Goal: Information Seeking & Learning: Get advice/opinions

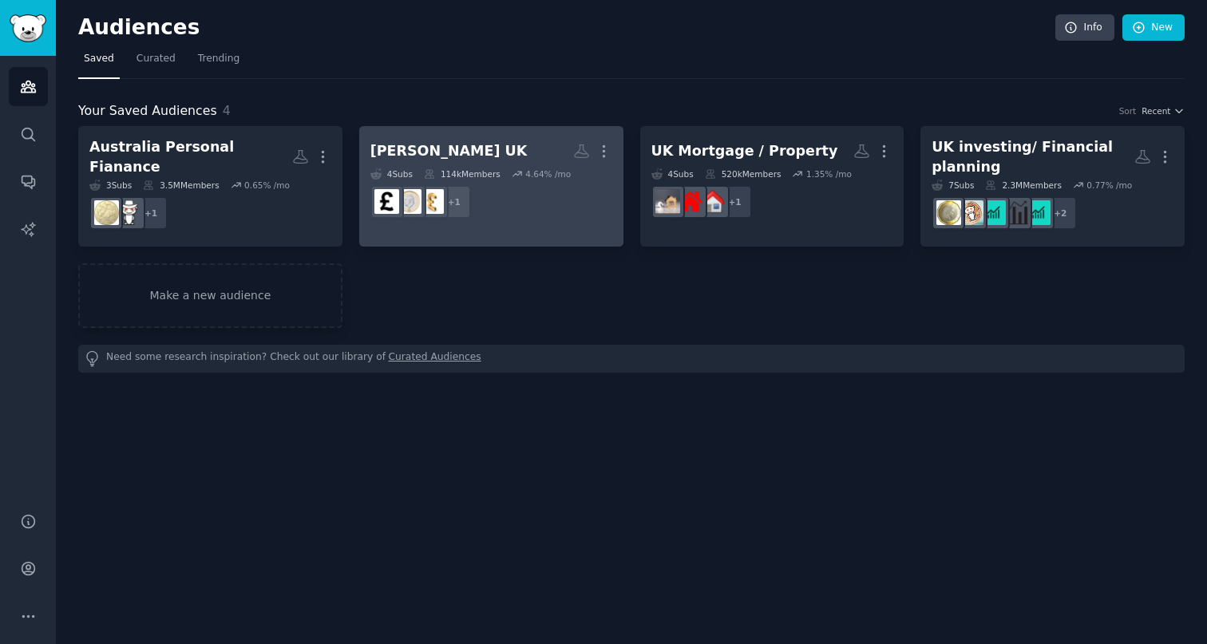
click at [513, 157] on h2 "[PERSON_NAME] UK More" at bounding box center [491, 151] width 242 height 28
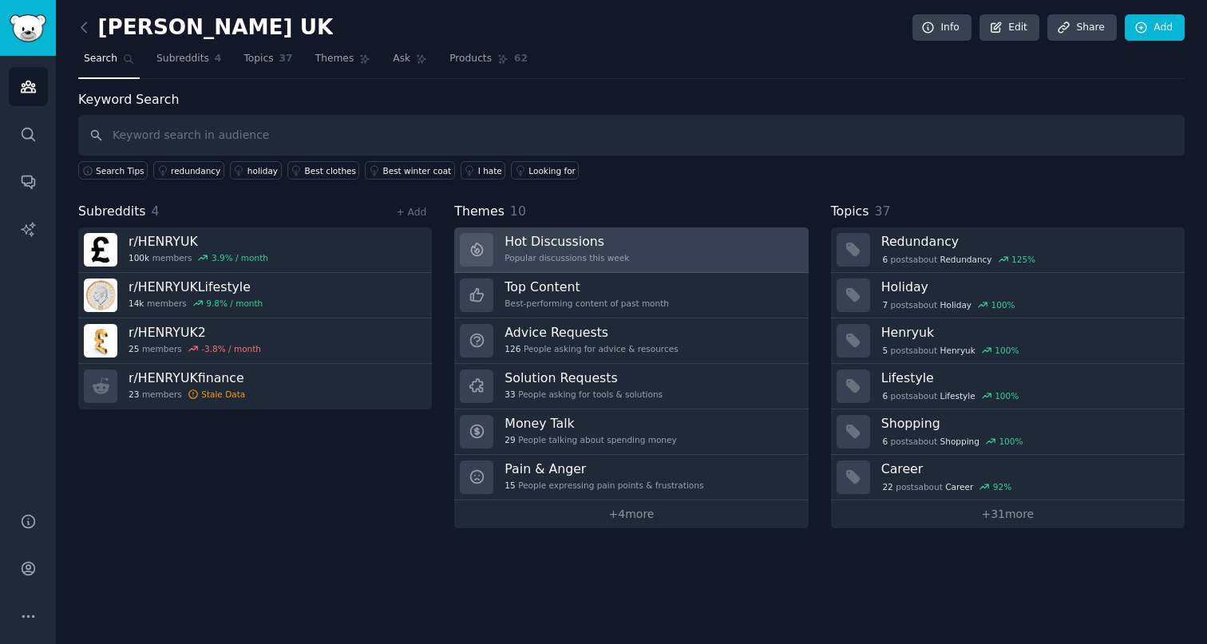
click at [702, 247] on link "Hot Discussions Popular discussions this week" at bounding box center [631, 249] width 354 height 45
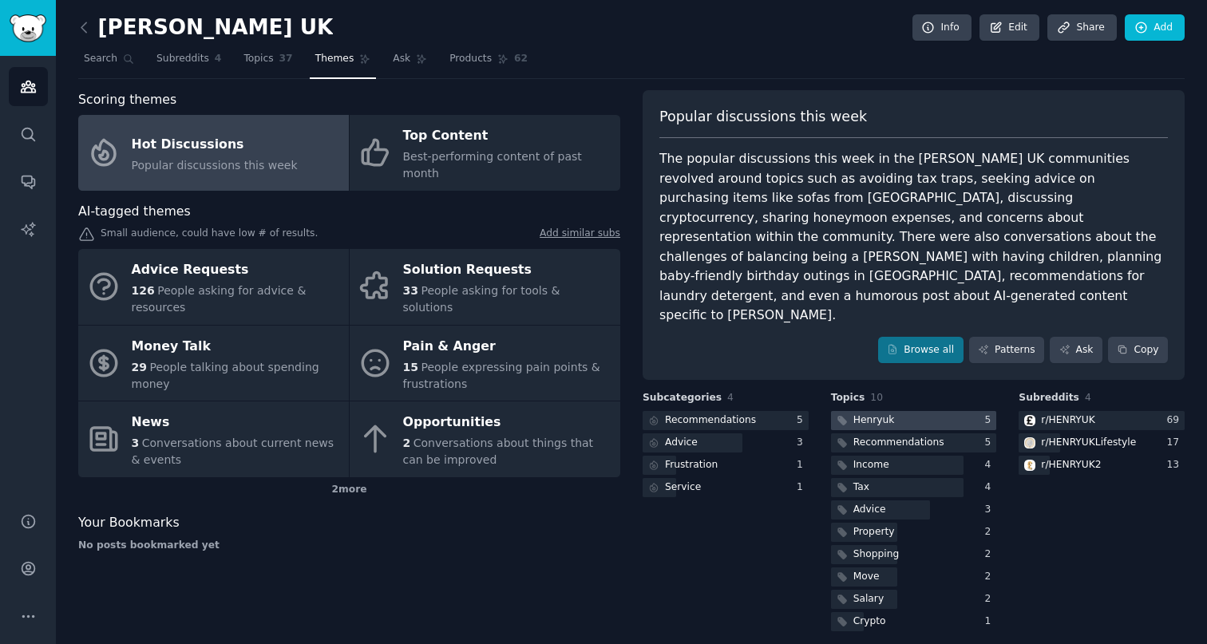
click at [896, 411] on div at bounding box center [914, 421] width 166 height 20
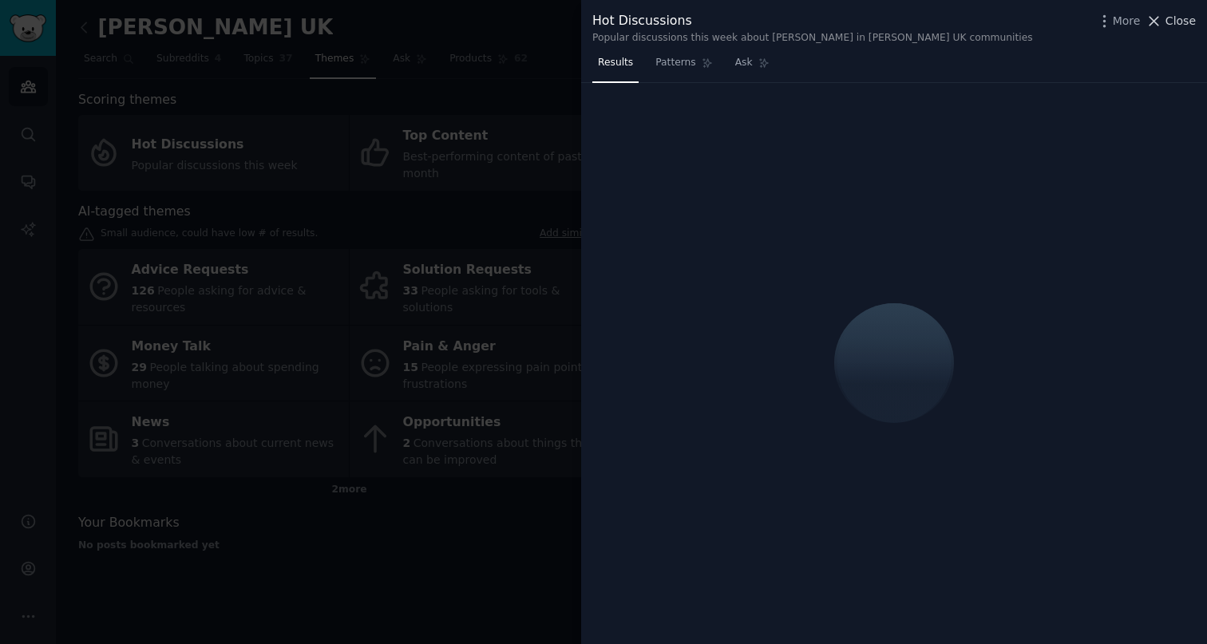
click at [1172, 22] on span "Close" at bounding box center [1180, 21] width 30 height 17
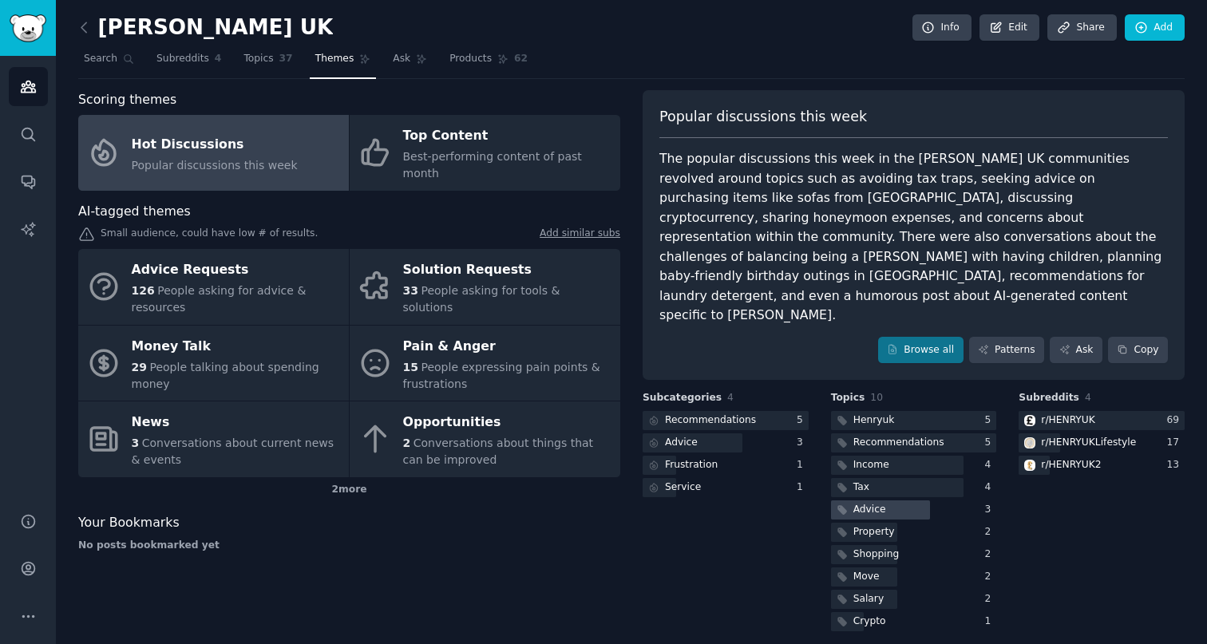
click at [875, 503] on div "Advice" at bounding box center [869, 510] width 33 height 14
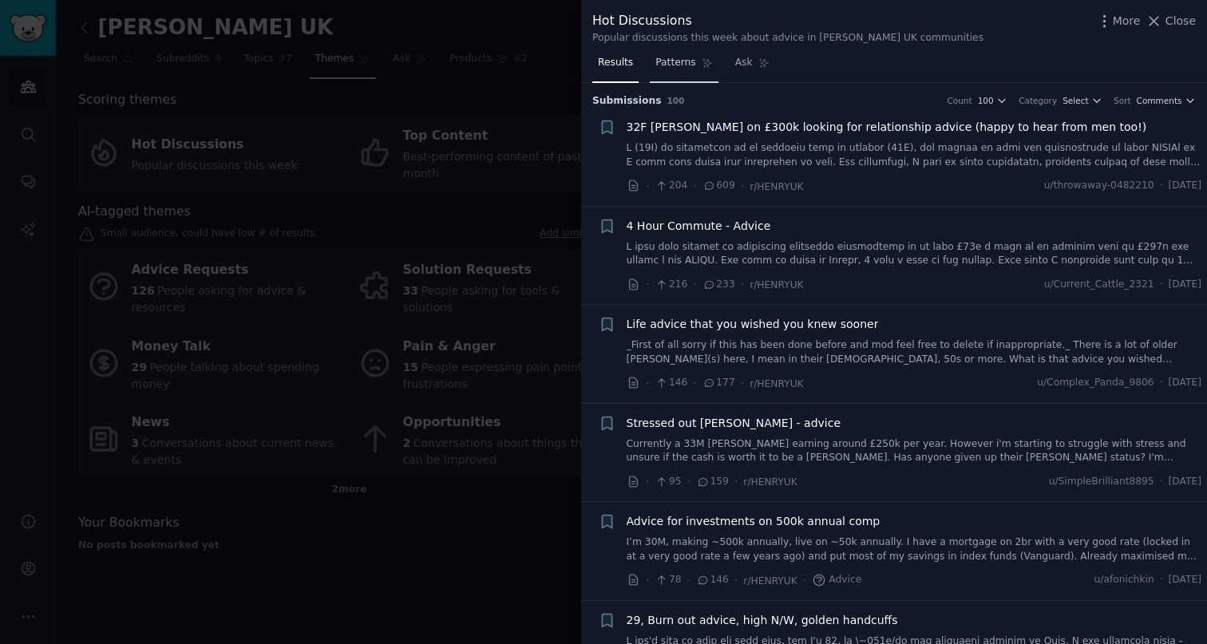
click at [670, 68] on span "Patterns" at bounding box center [675, 63] width 40 height 14
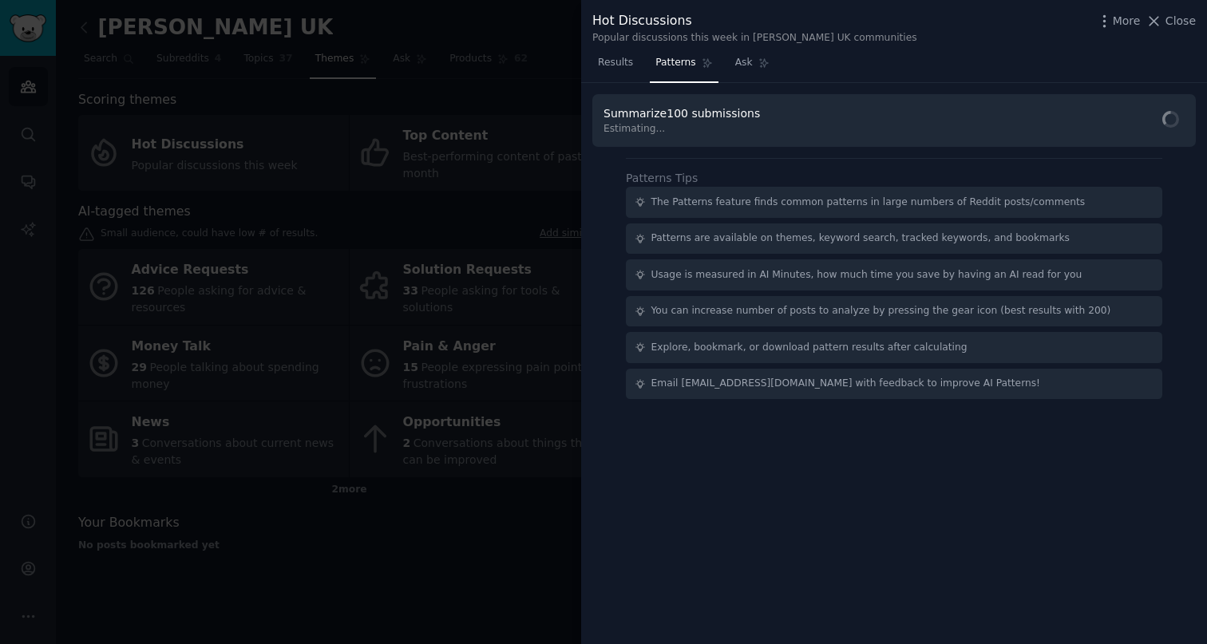
click at [836, 209] on div "The Patterns feature finds common patterns in large numbers of Reddit posts/com…" at bounding box center [894, 202] width 536 height 31
click at [1121, 126] on span "Find Patterns" at bounding box center [1140, 121] width 73 height 17
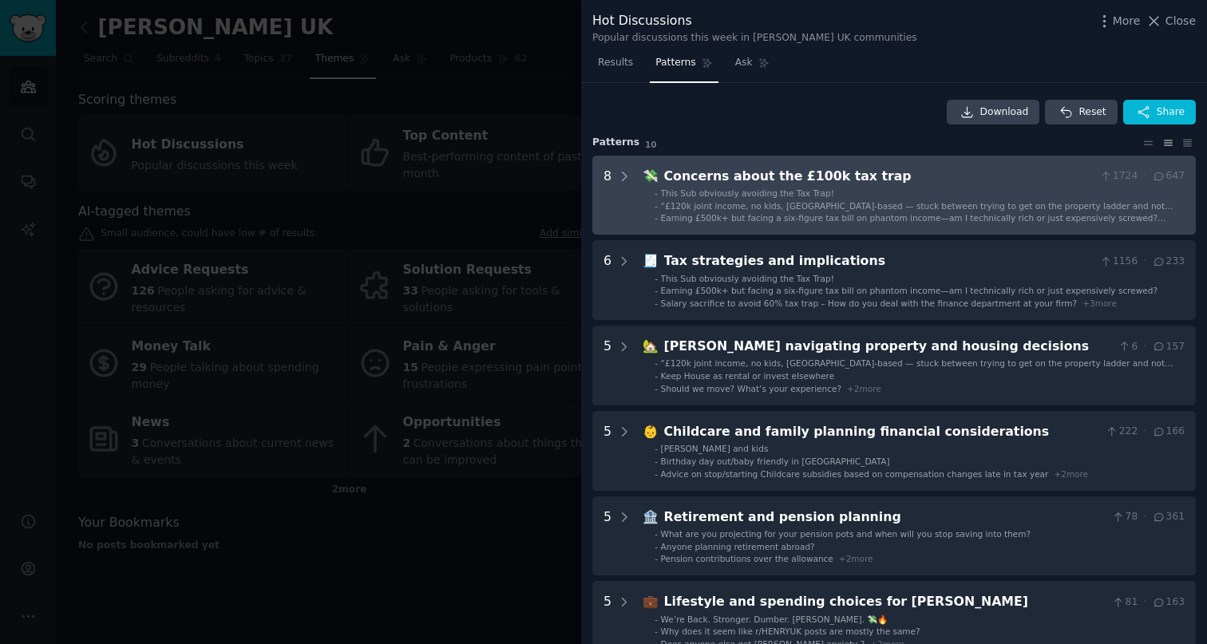
click at [1031, 201] on span "“£120k joint income, no kids, [GEOGRAPHIC_DATA]-based — stuck between trying to…" at bounding box center [917, 211] width 512 height 21
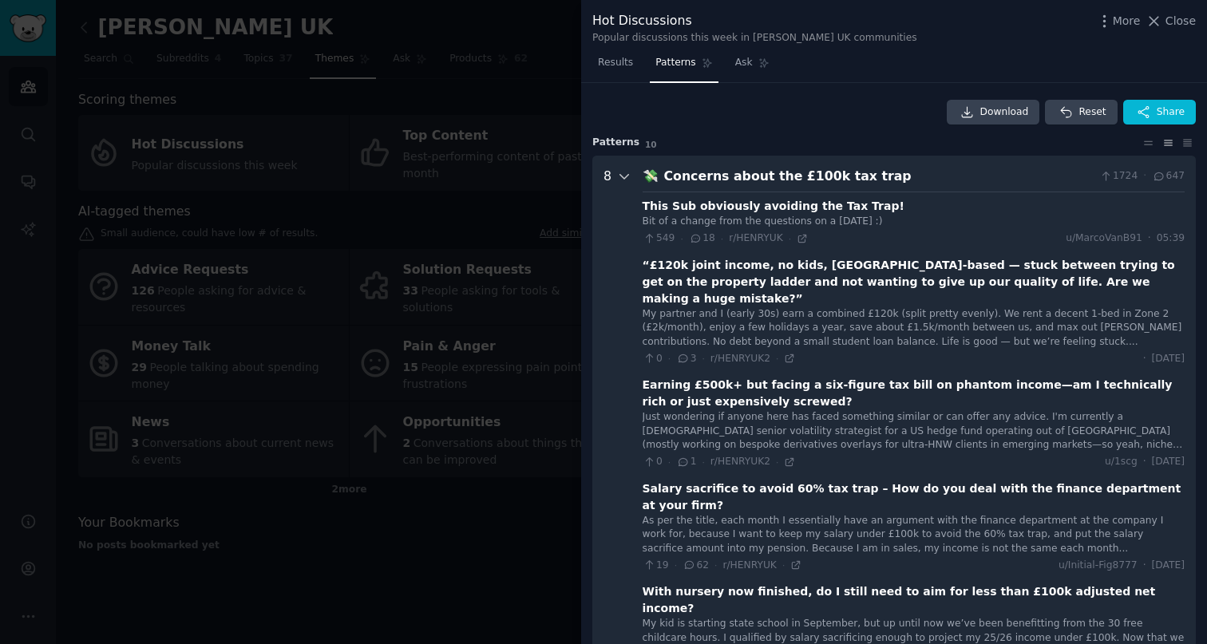
click at [627, 176] on icon at bounding box center [624, 176] width 14 height 14
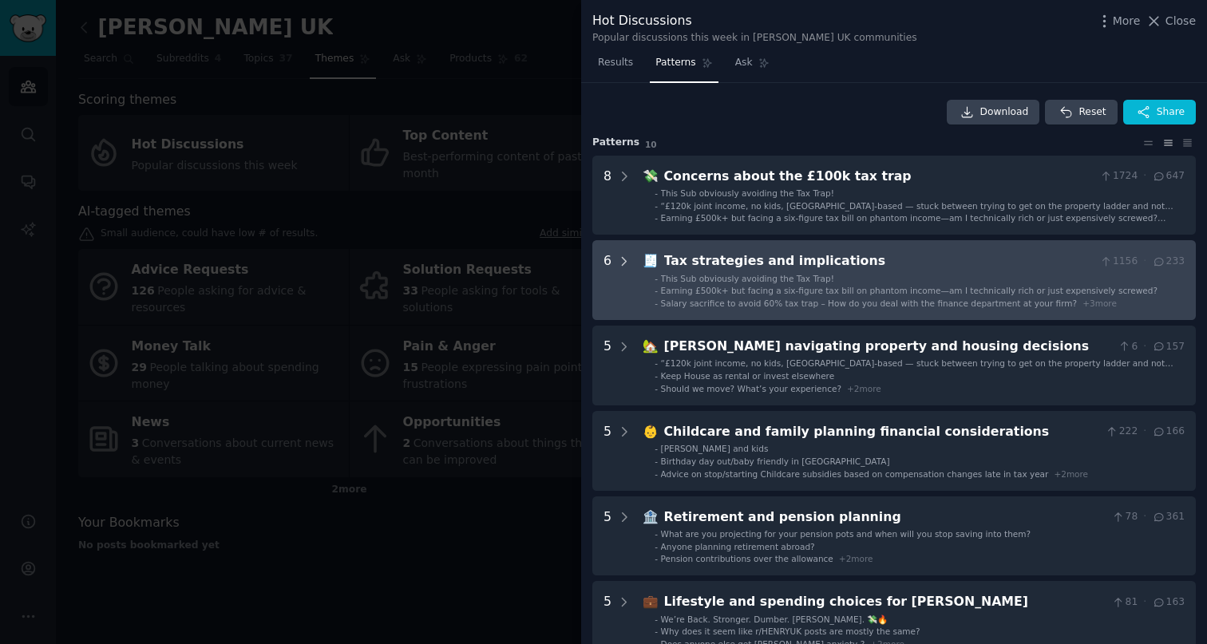
click at [624, 263] on icon at bounding box center [624, 262] width 14 height 14
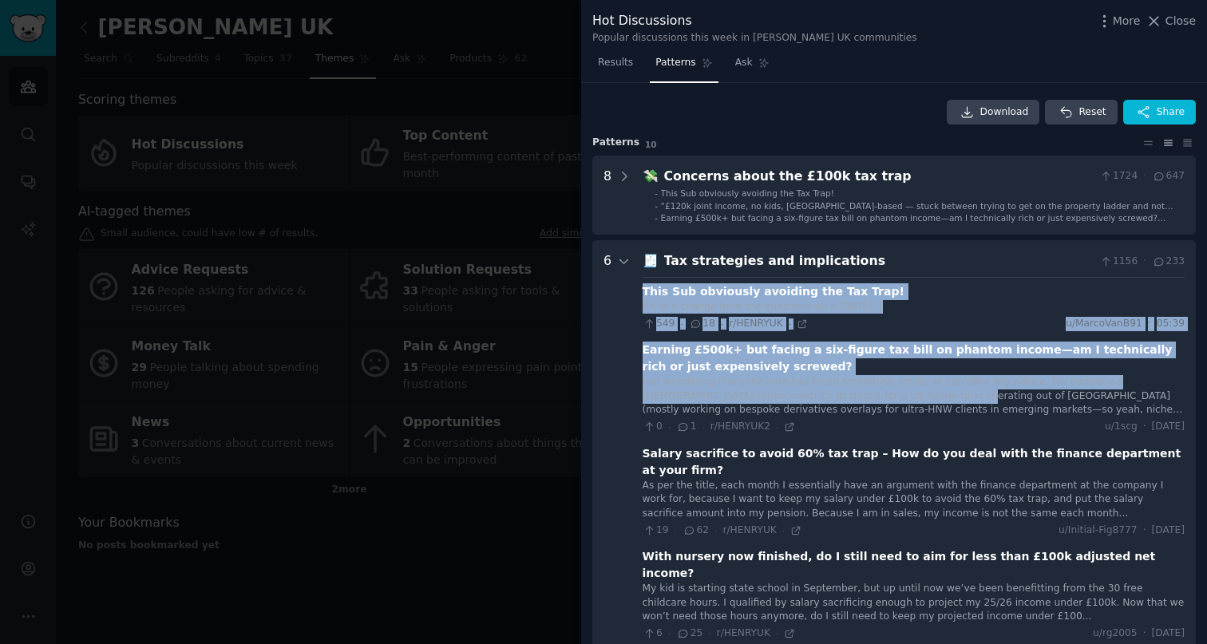
drag, startPoint x: 644, startPoint y: 293, endPoint x: 848, endPoint y: 352, distance: 211.9
click at [855, 366] on div "This Sub obviously avoiding the Tax Trap! Bit of a change from the questions on…" at bounding box center [913, 539] width 542 height 524
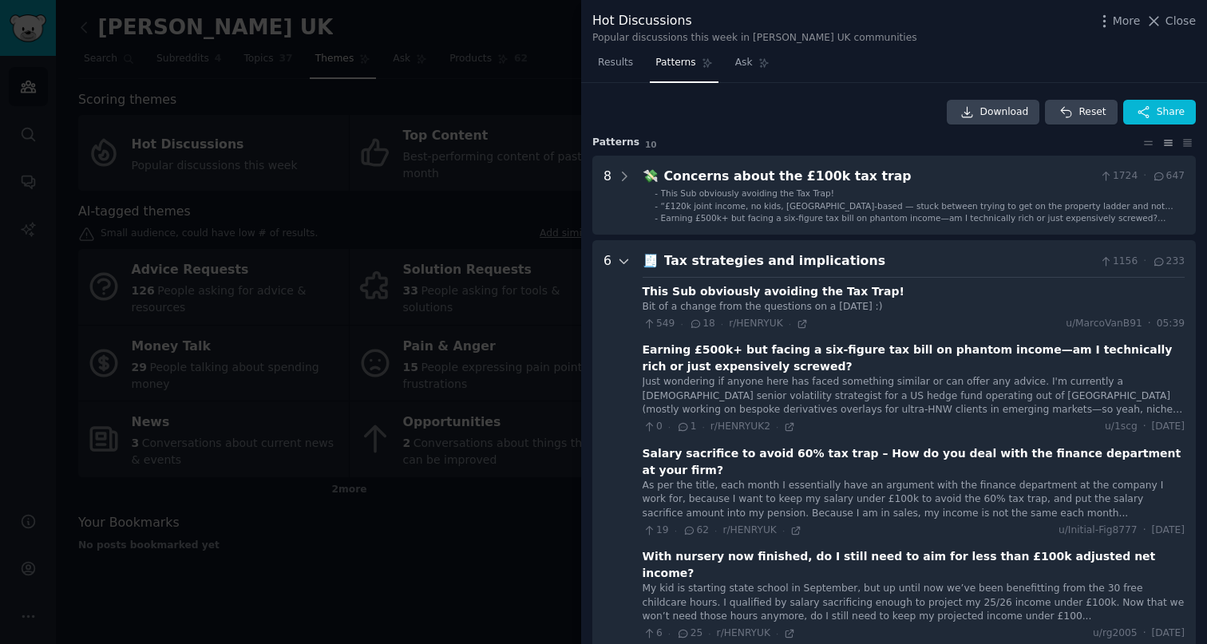
click at [624, 263] on icon at bounding box center [624, 261] width 8 height 4
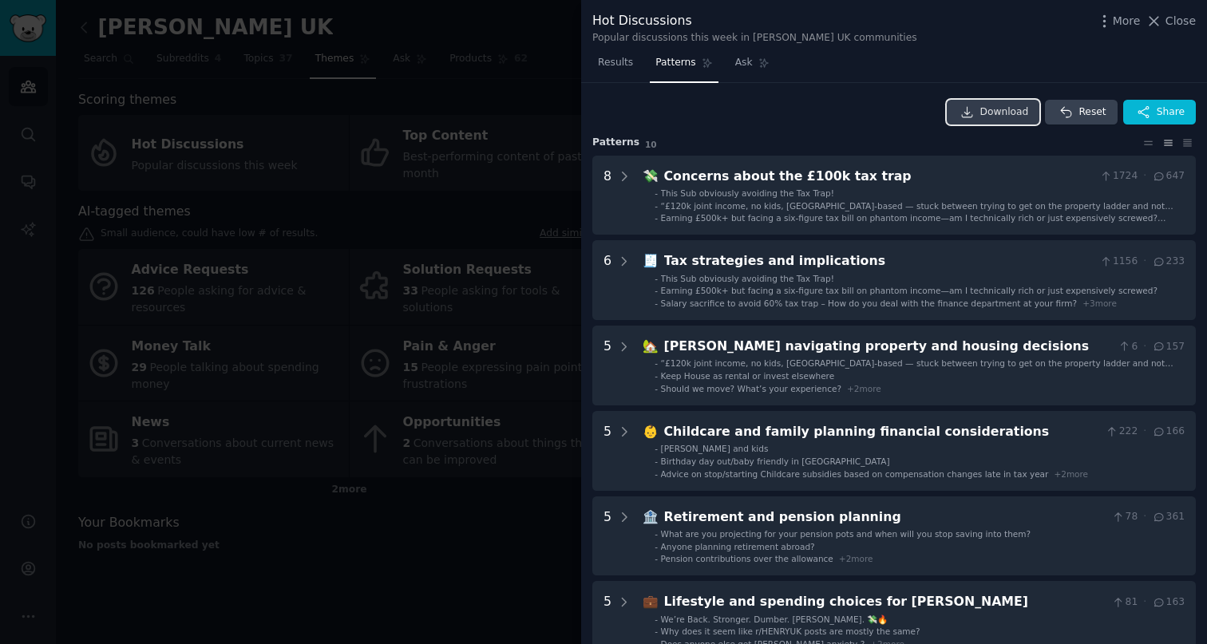
click at [968, 112] on icon at bounding box center [967, 112] width 14 height 14
click at [680, 106] on div "Download Reset Share" at bounding box center [893, 113] width 603 height 26
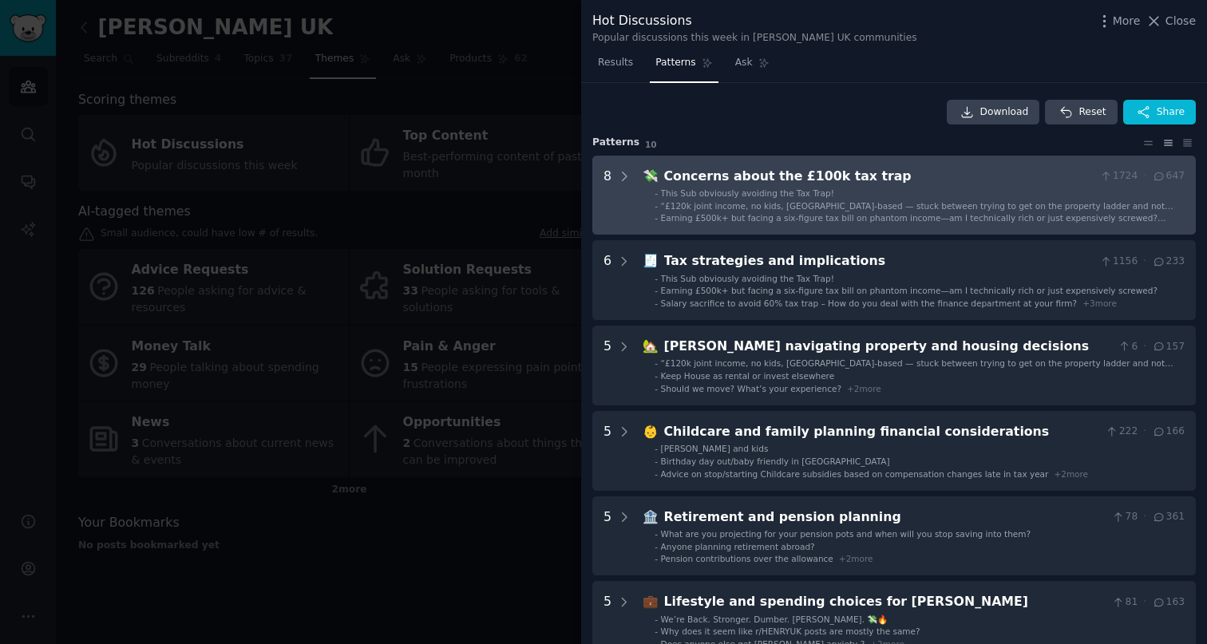
click at [746, 195] on span "This Sub obviously avoiding the Tax Trap!" at bounding box center [747, 193] width 173 height 10
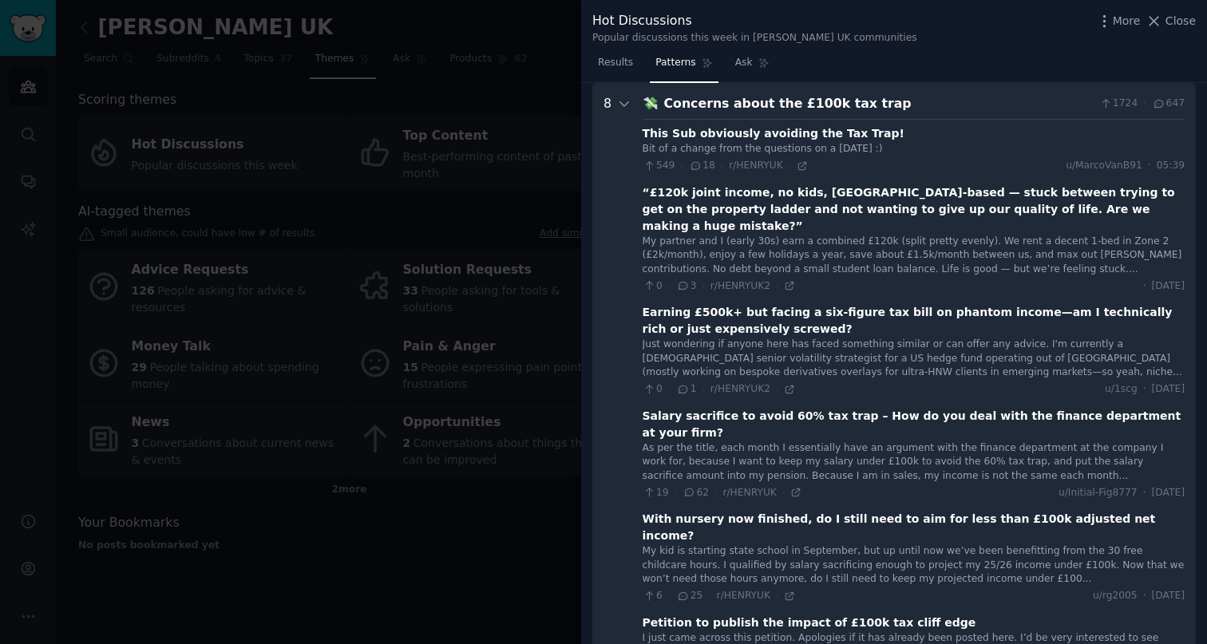
scroll to position [76, 0]
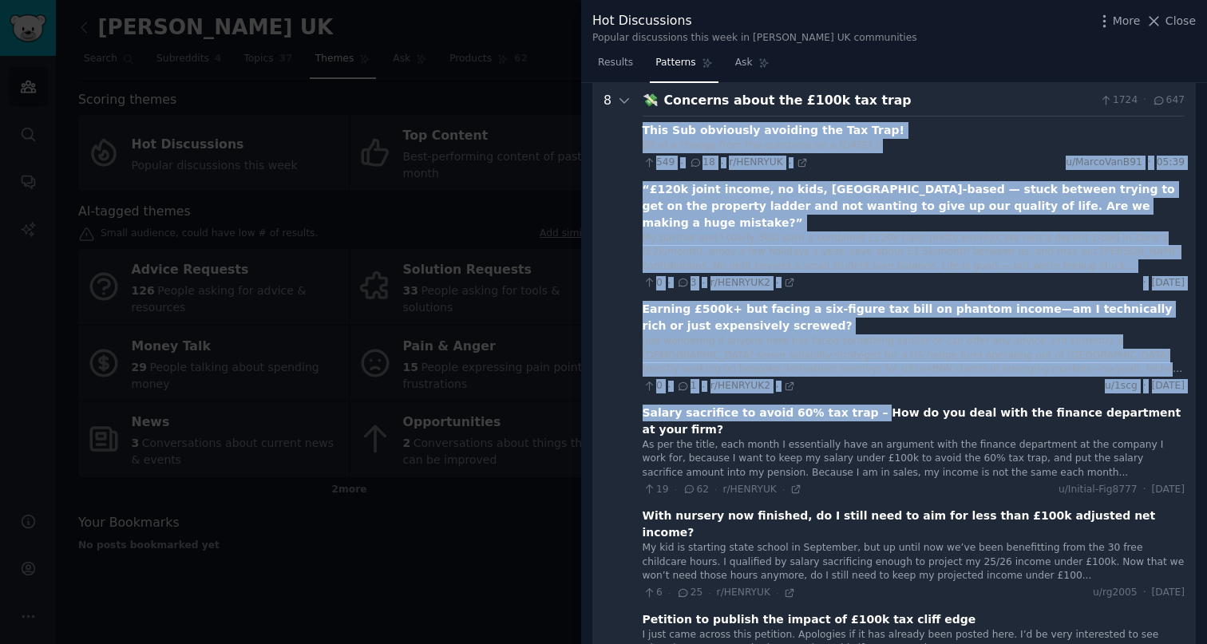
drag, startPoint x: 640, startPoint y: 132, endPoint x: 824, endPoint y: 348, distance: 284.2
click at [855, 394] on trap "8 💸 Concerns about the £100k tax trap 1724 · 647 This Sub obviously avoiding th…" at bounding box center [893, 488] width 603 height 816
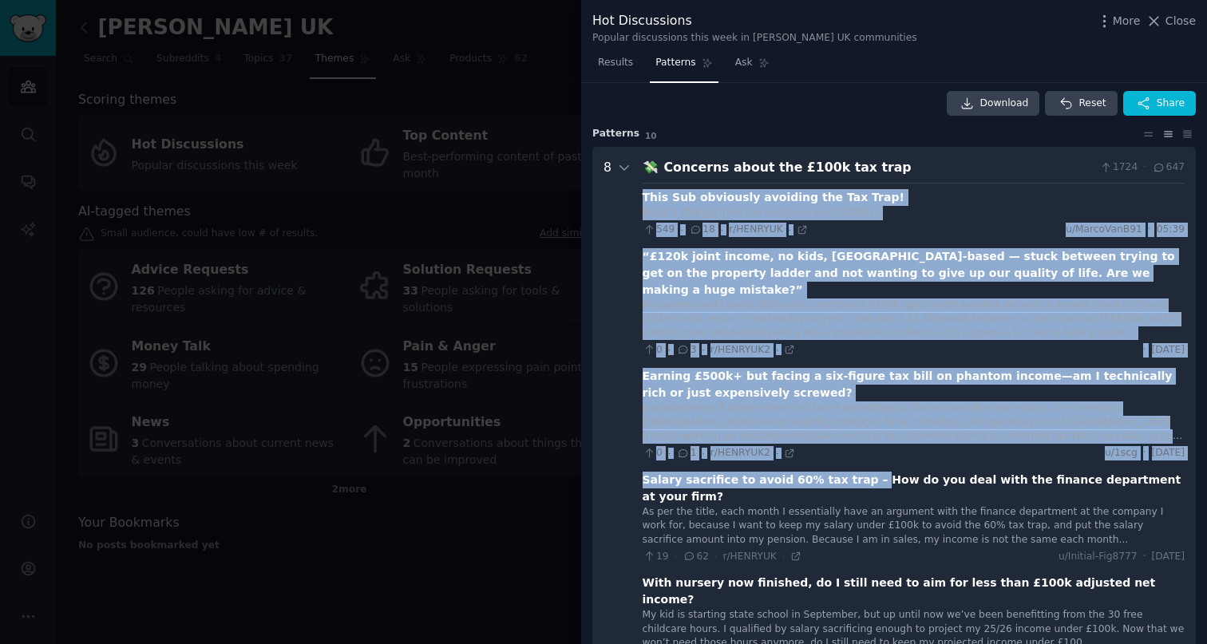
scroll to position [0, 0]
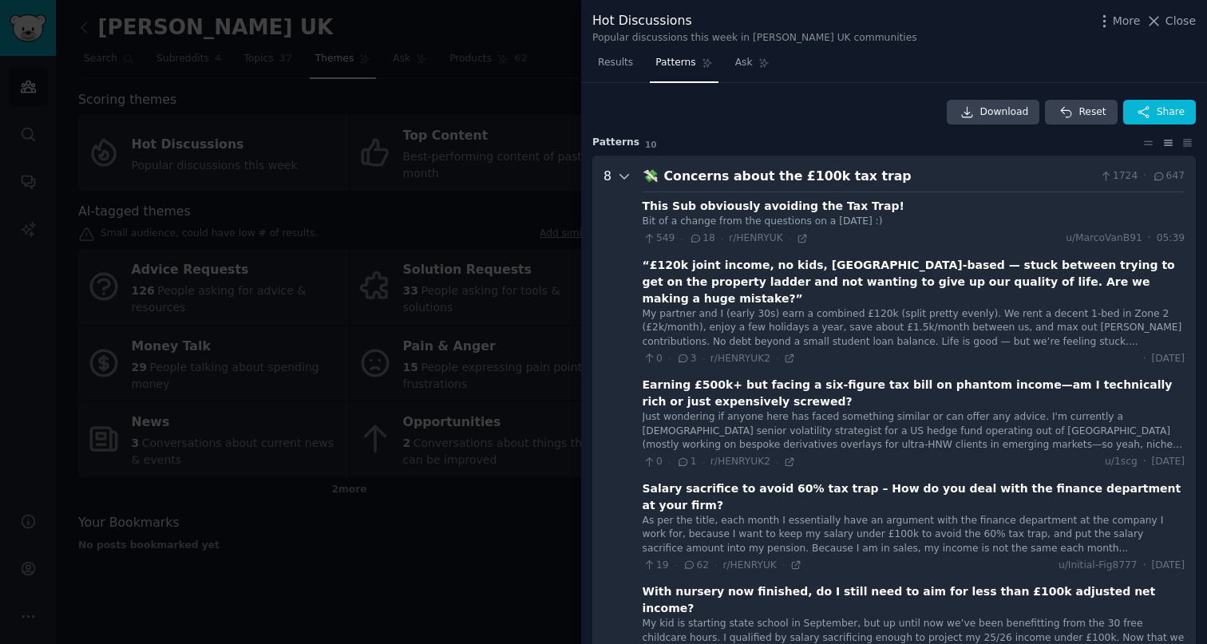
click at [627, 173] on icon at bounding box center [624, 176] width 14 height 14
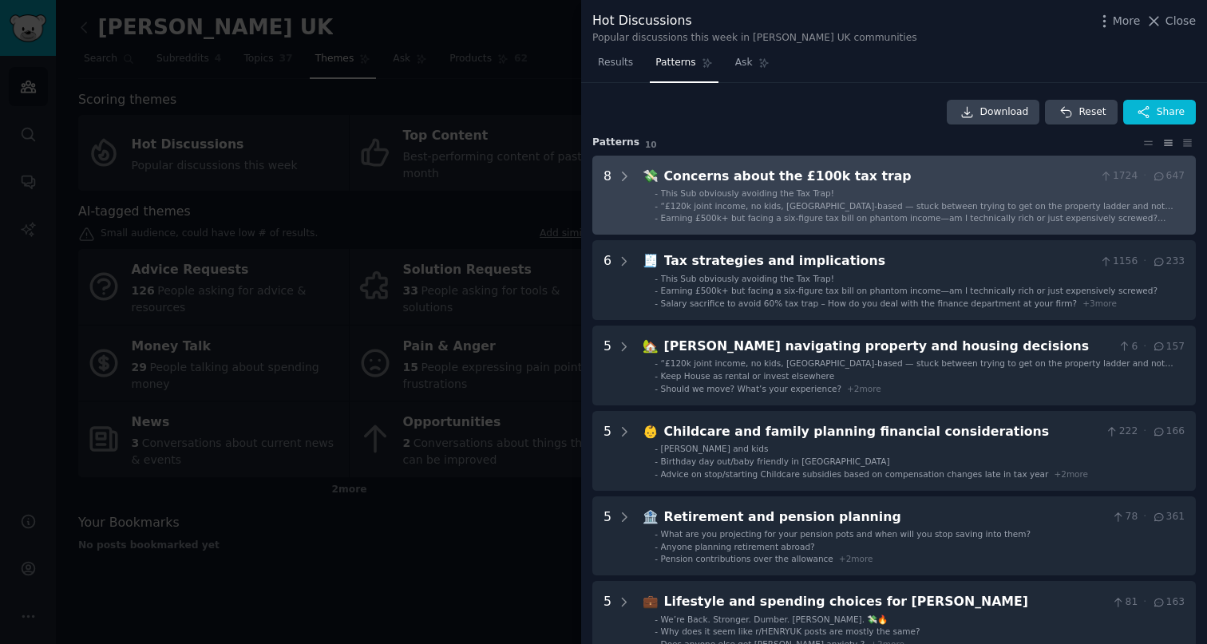
click at [773, 210] on div "“£120k joint income, no kids, [GEOGRAPHIC_DATA]-based — stuck between trying to…" at bounding box center [923, 205] width 524 height 11
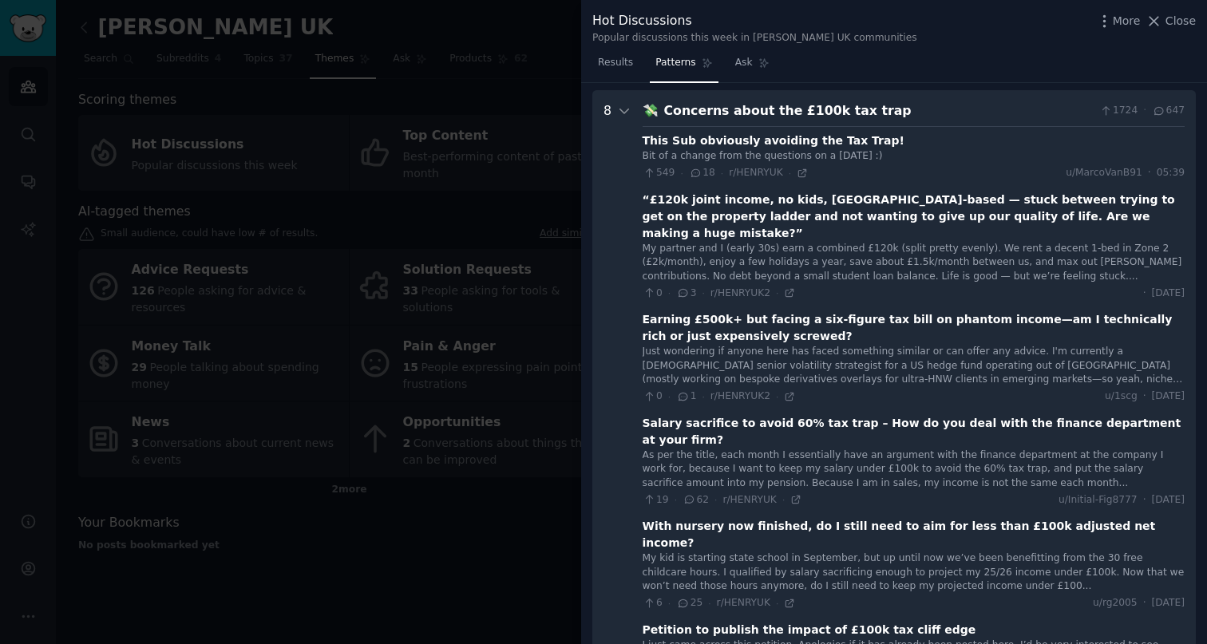
scroll to position [73, 0]
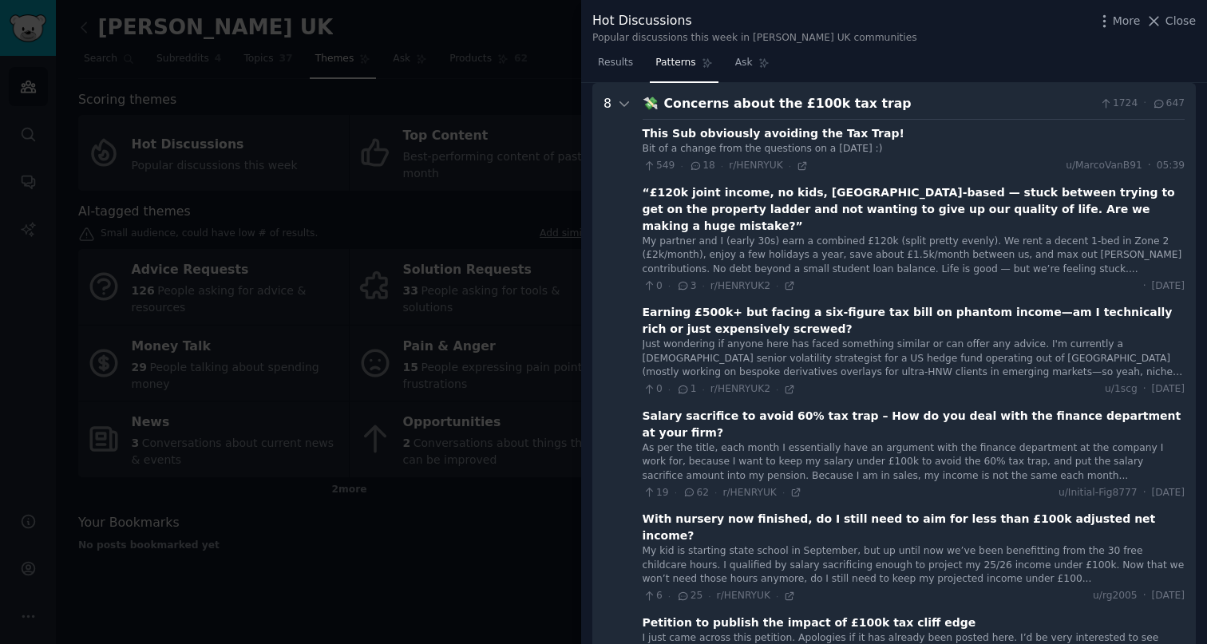
click at [733, 198] on div "“£120k joint income, no kids, [GEOGRAPHIC_DATA]-based — stuck between trying to…" at bounding box center [913, 209] width 542 height 50
click at [736, 204] on div "“£120k joint income, no kids, [GEOGRAPHIC_DATA]-based — stuck between trying to…" at bounding box center [913, 209] width 542 height 50
click at [795, 235] on div "My partner and I (early 30s) earn a combined £120k (split pretty evenly). We re…" at bounding box center [913, 256] width 542 height 42
click at [833, 235] on div "My partner and I (early 30s) earn a combined £120k (split pretty evenly). We re…" at bounding box center [913, 256] width 542 height 42
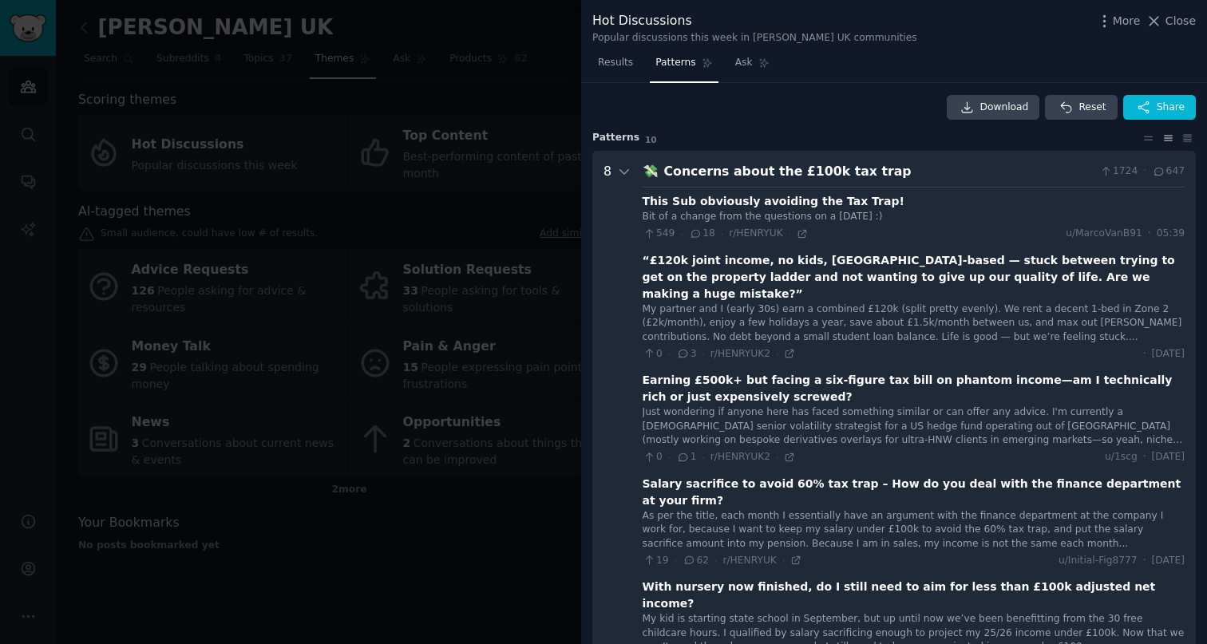
scroll to position [0, 0]
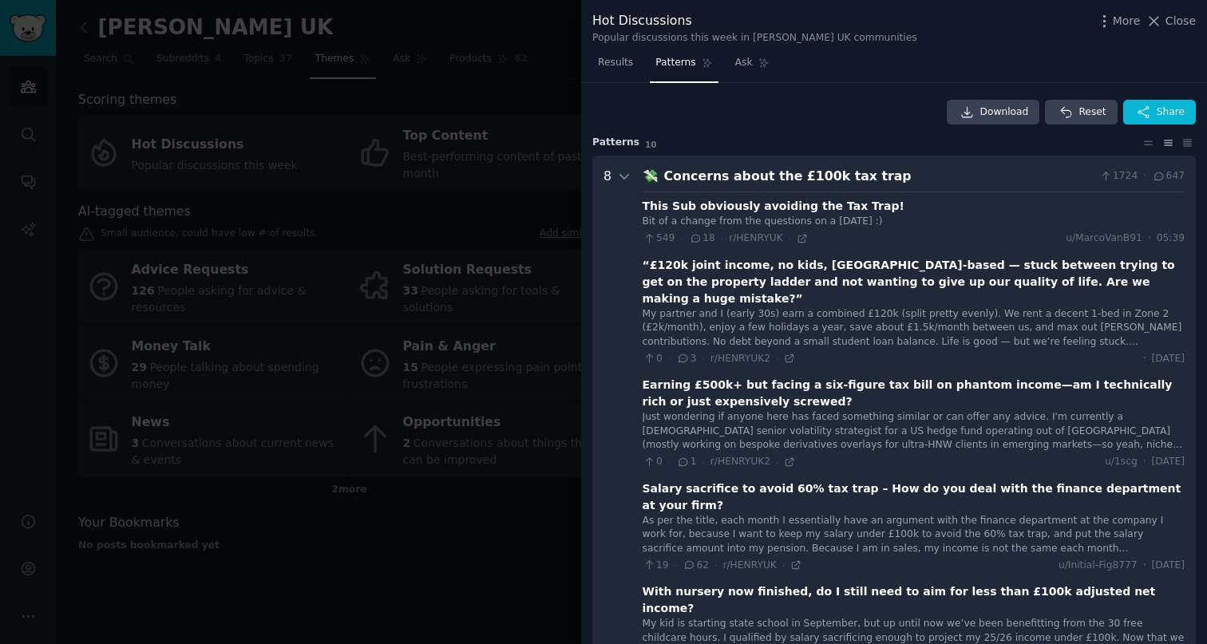
click at [714, 208] on div "This Sub obviously avoiding the Tax Trap!" at bounding box center [773, 206] width 262 height 17
click at [1185, 138] on icon at bounding box center [1187, 142] width 17 height 11
click at [1166, 143] on icon at bounding box center [1168, 142] width 8 height 5
click at [1152, 140] on icon at bounding box center [1148, 142] width 17 height 11
click at [752, 61] on link "Ask" at bounding box center [751, 66] width 45 height 33
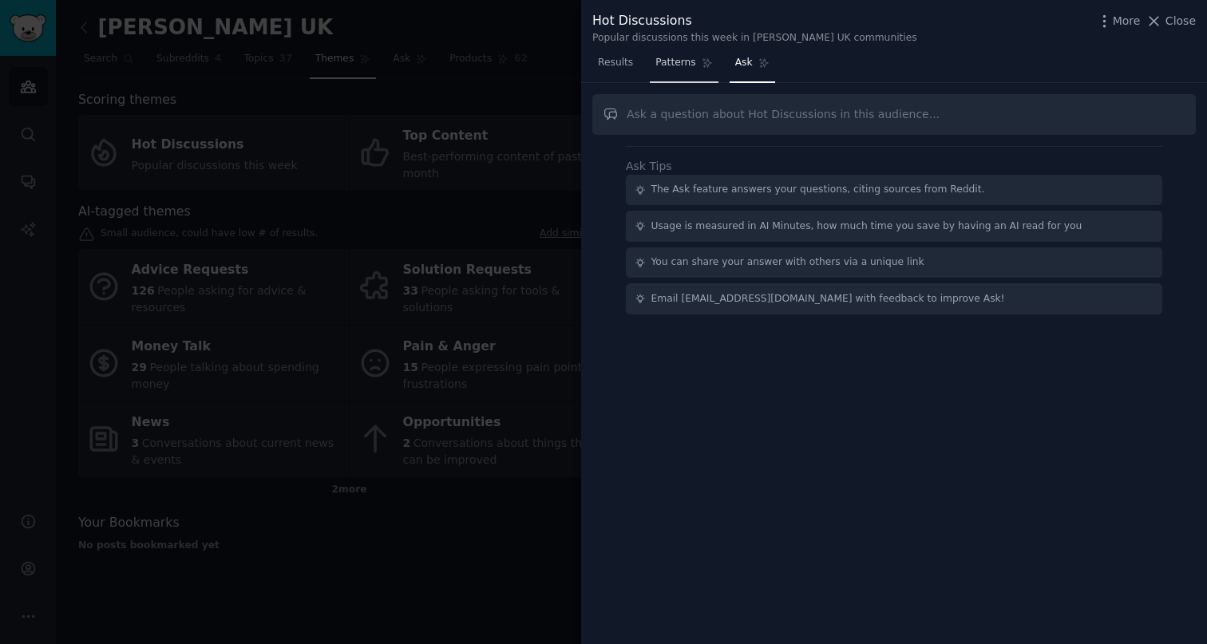
click at [666, 53] on link "Patterns" at bounding box center [684, 66] width 68 height 33
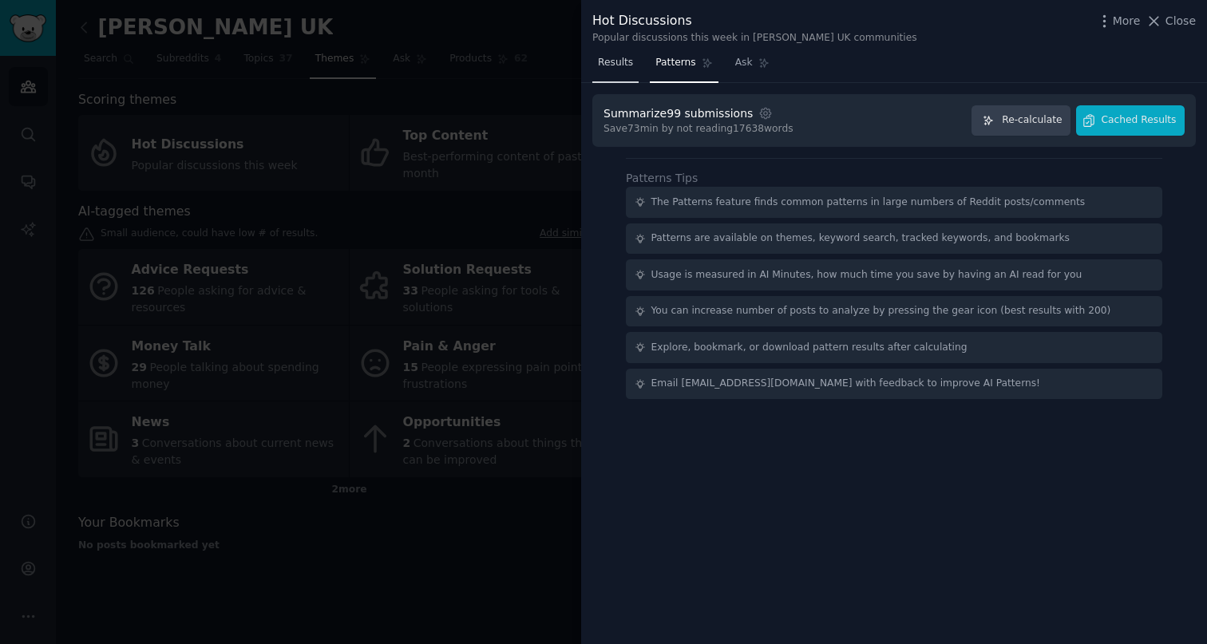
click at [609, 65] on span "Results" at bounding box center [615, 63] width 35 height 14
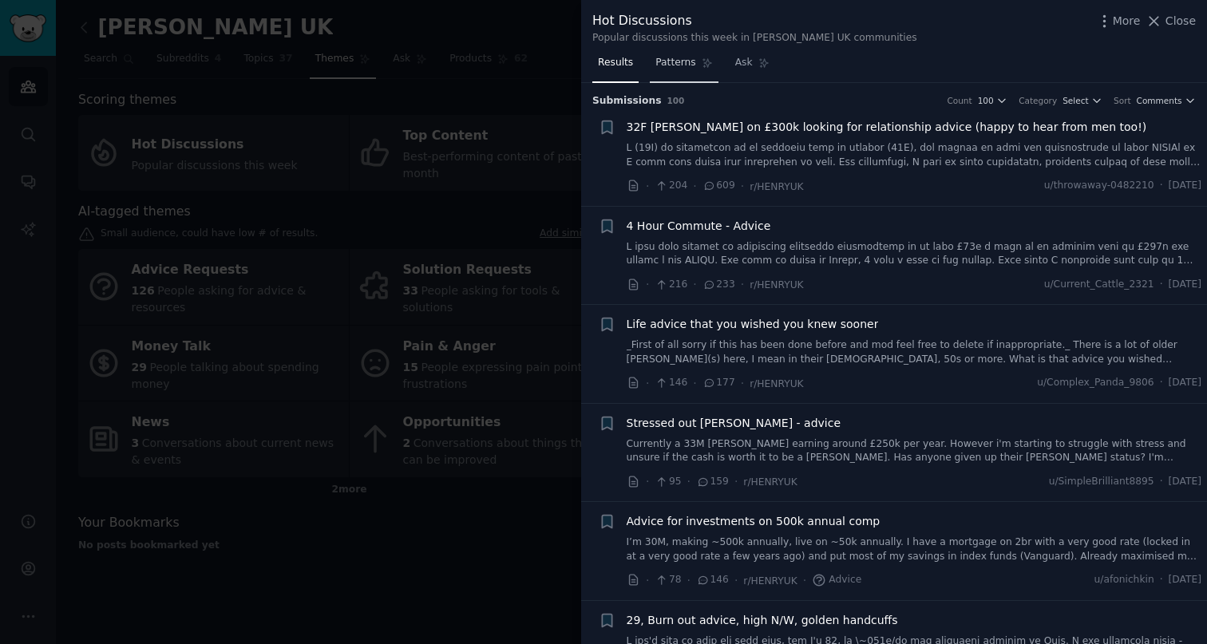
click at [684, 69] on span "Patterns" at bounding box center [675, 63] width 40 height 14
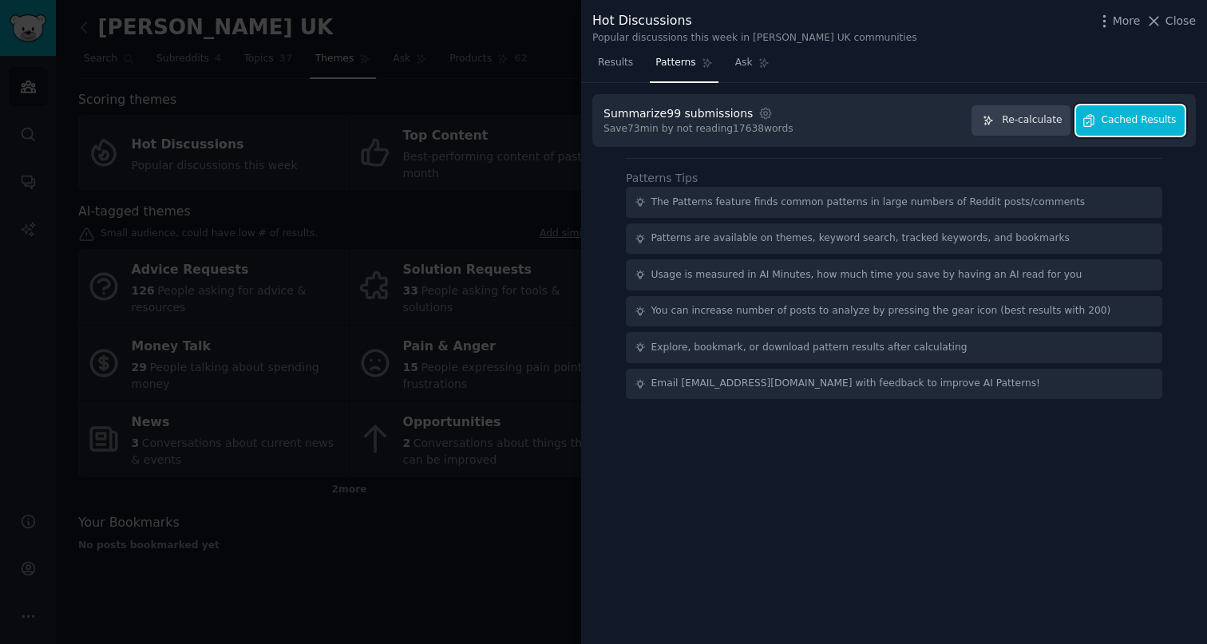
click at [1163, 127] on button "Cached Results" at bounding box center [1130, 120] width 109 height 31
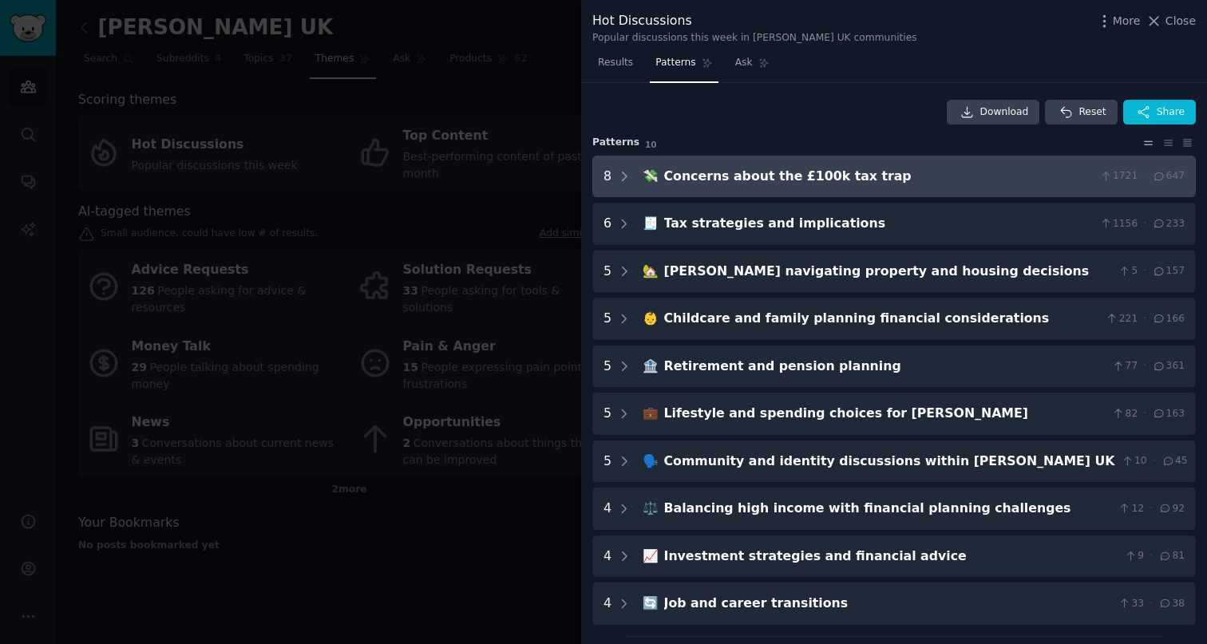
click at [1073, 176] on div "Concerns about the £100k tax trap" at bounding box center [878, 177] width 429 height 20
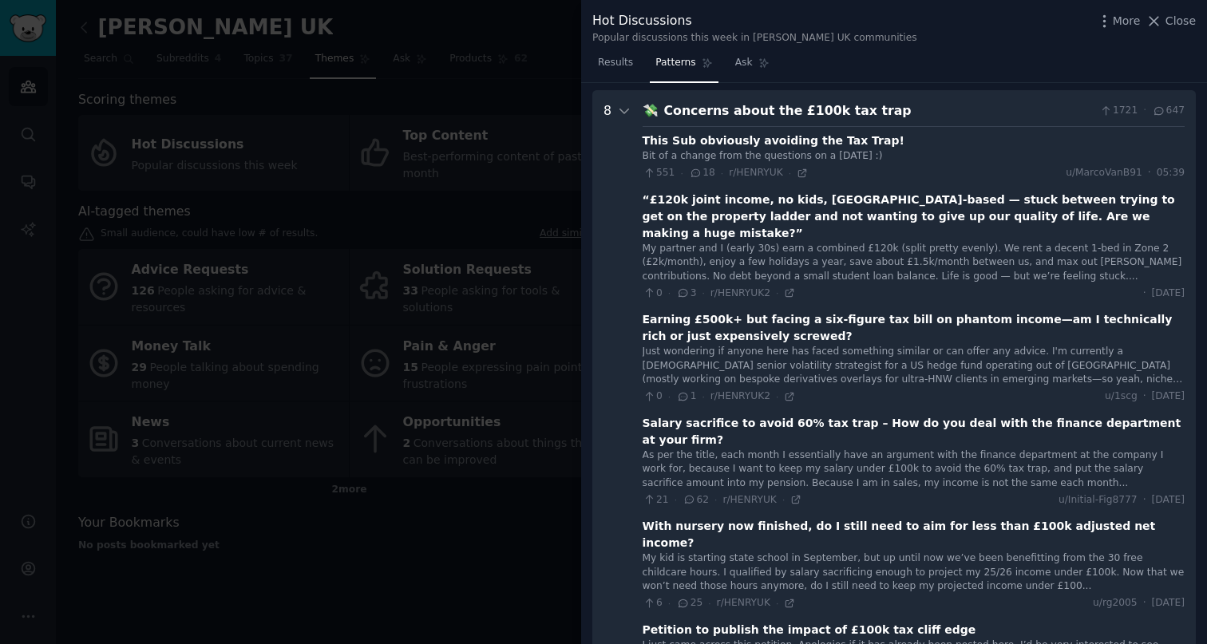
scroll to position [73, 0]
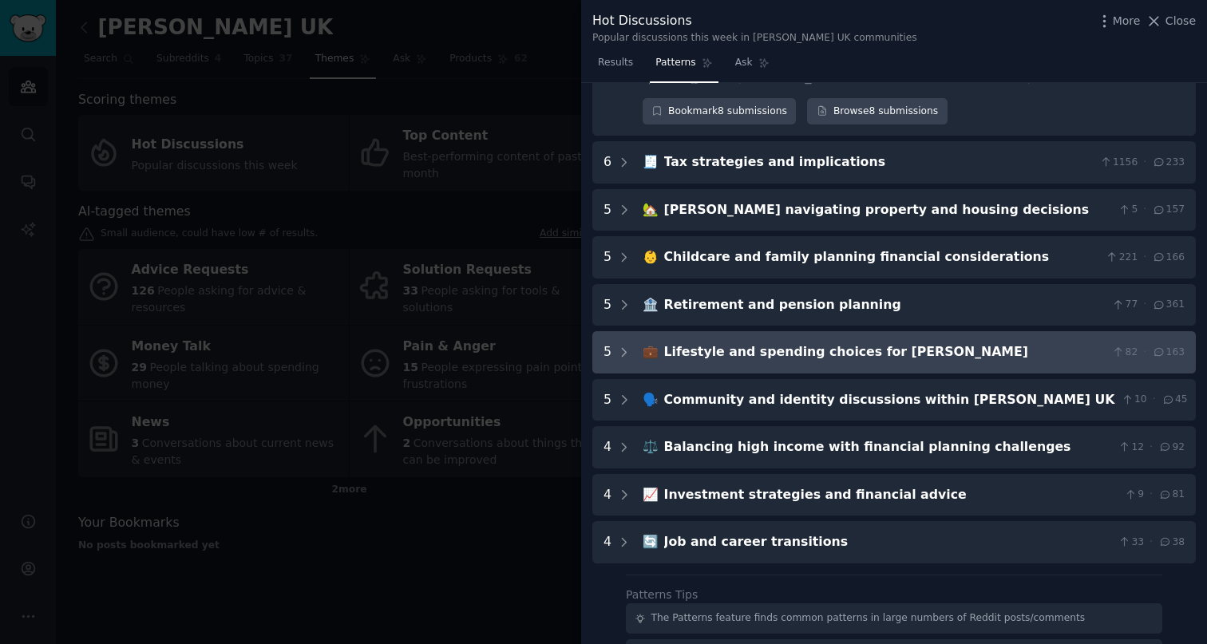
click at [791, 342] on div "Lifestyle and spending choices for [PERSON_NAME]" at bounding box center [885, 352] width 442 height 20
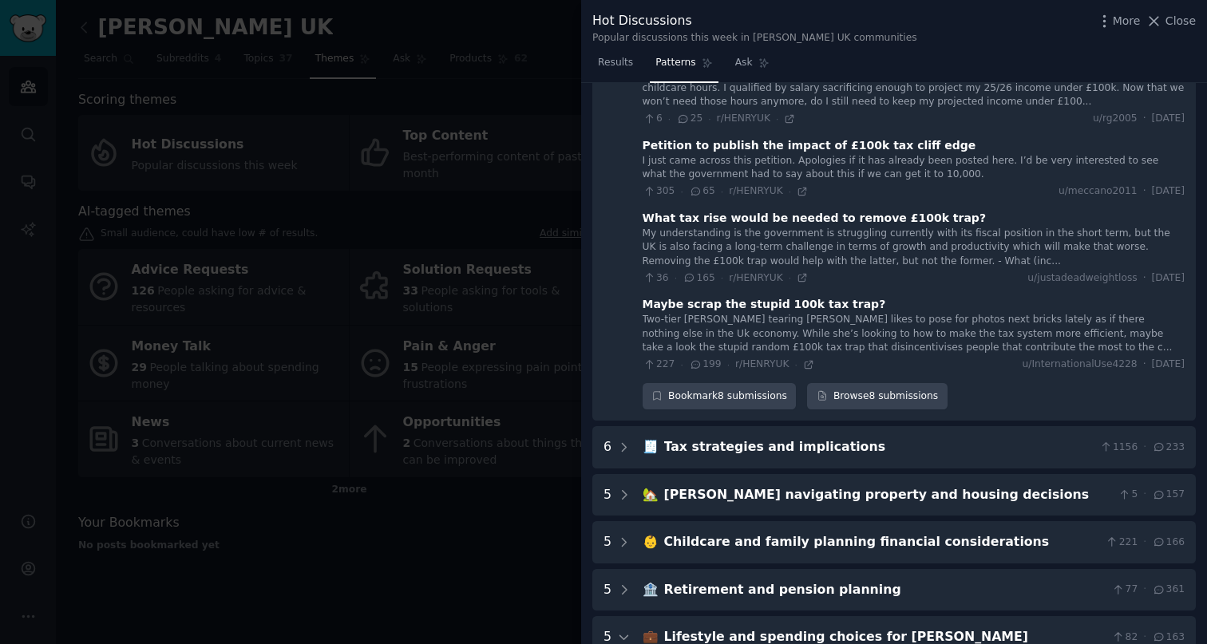
scroll to position [0, 0]
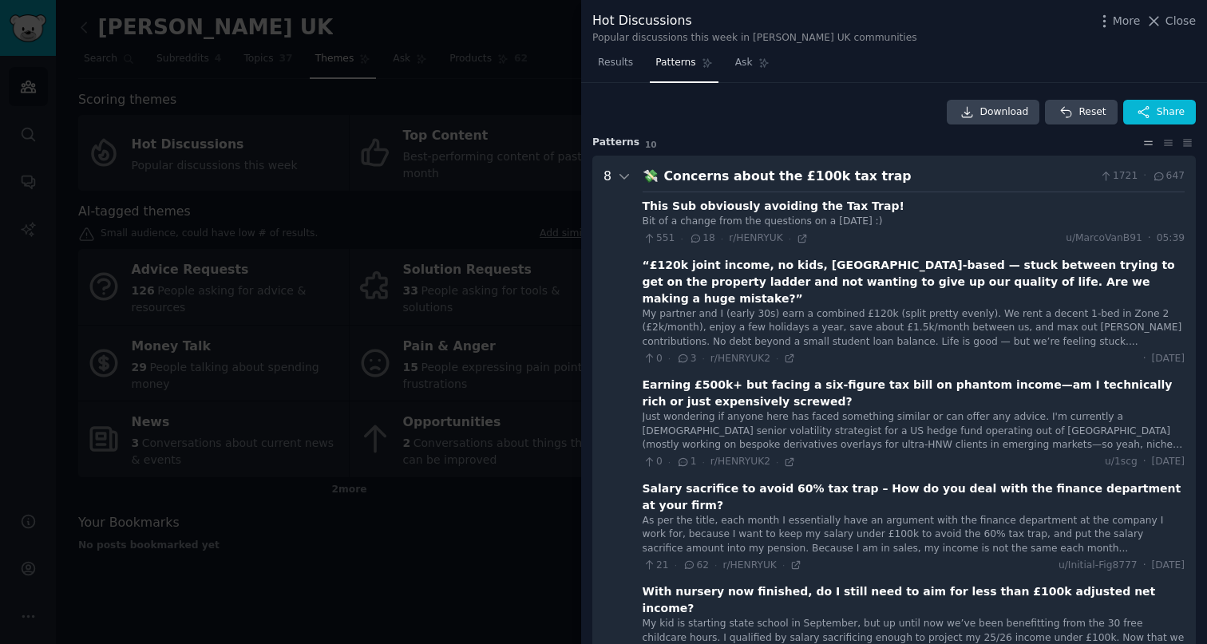
click at [714, 328] on div "My partner and I (early 30s) earn a combined £120k (split pretty evenly). We re…" at bounding box center [913, 328] width 542 height 42
click at [976, 331] on div "My partner and I (early 30s) earn a combined £120k (split pretty evenly). We re…" at bounding box center [913, 328] width 542 height 42
click at [1101, 192] on div "This Sub obviously avoiding the Tax Trap! Bit of a change from the questions on…" at bounding box center [913, 557] width 542 height 730
click at [761, 176] on div "Concerns about the £100k tax trap" at bounding box center [878, 177] width 429 height 20
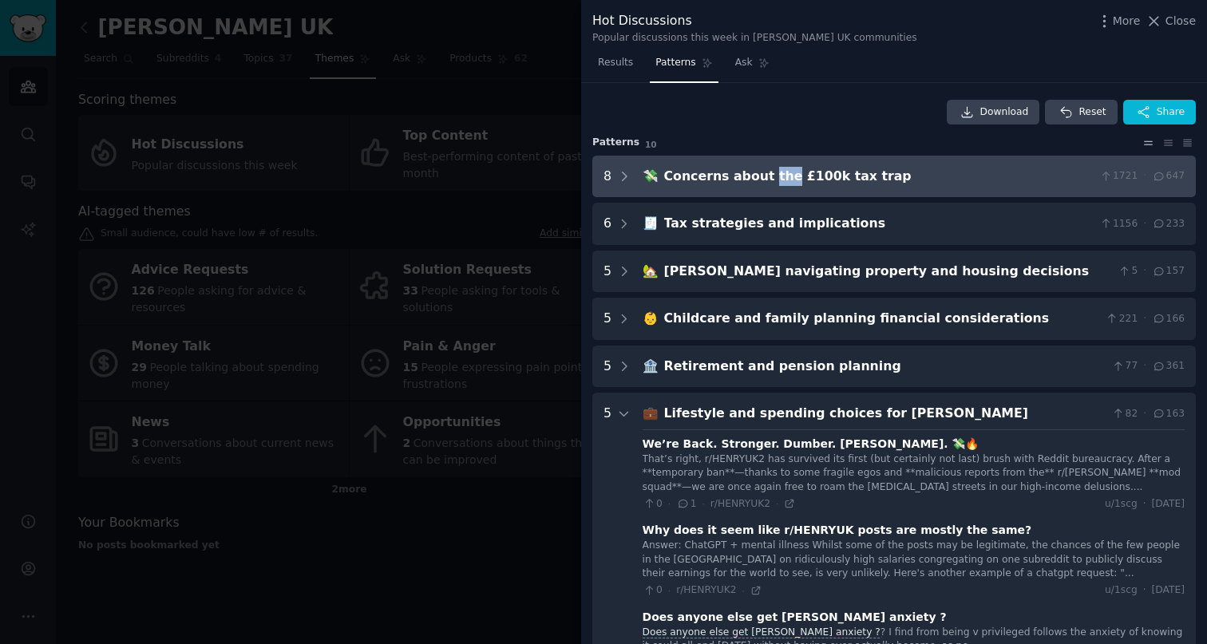
click at [761, 176] on div "Concerns about the £100k tax trap" at bounding box center [878, 177] width 429 height 20
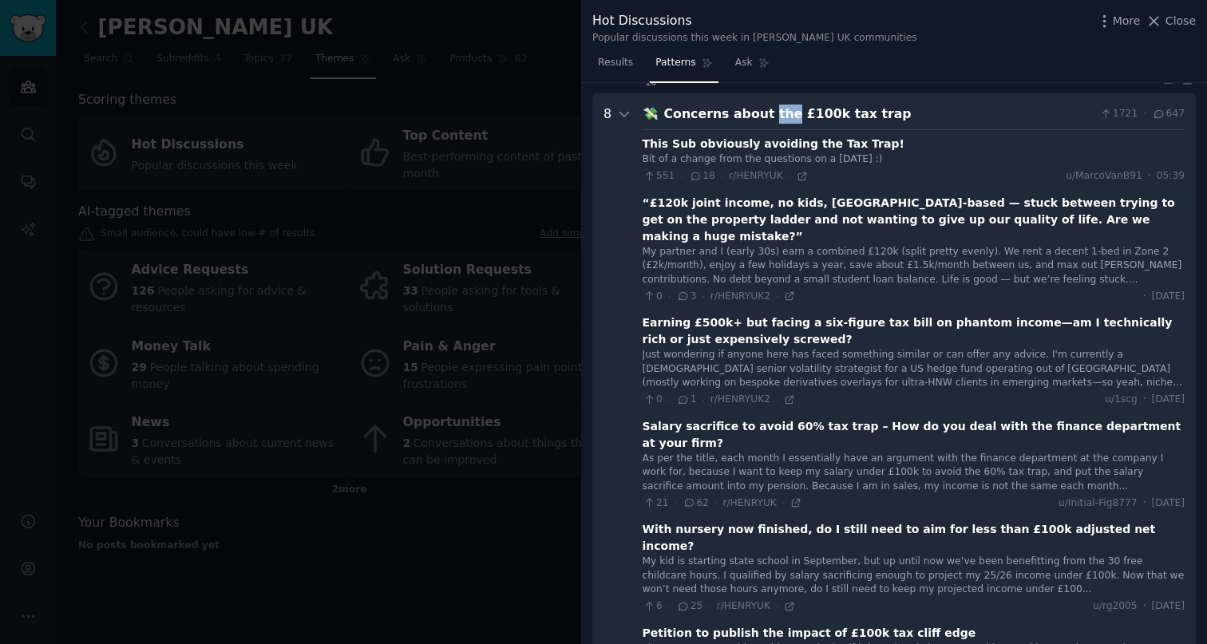
scroll to position [73, 0]
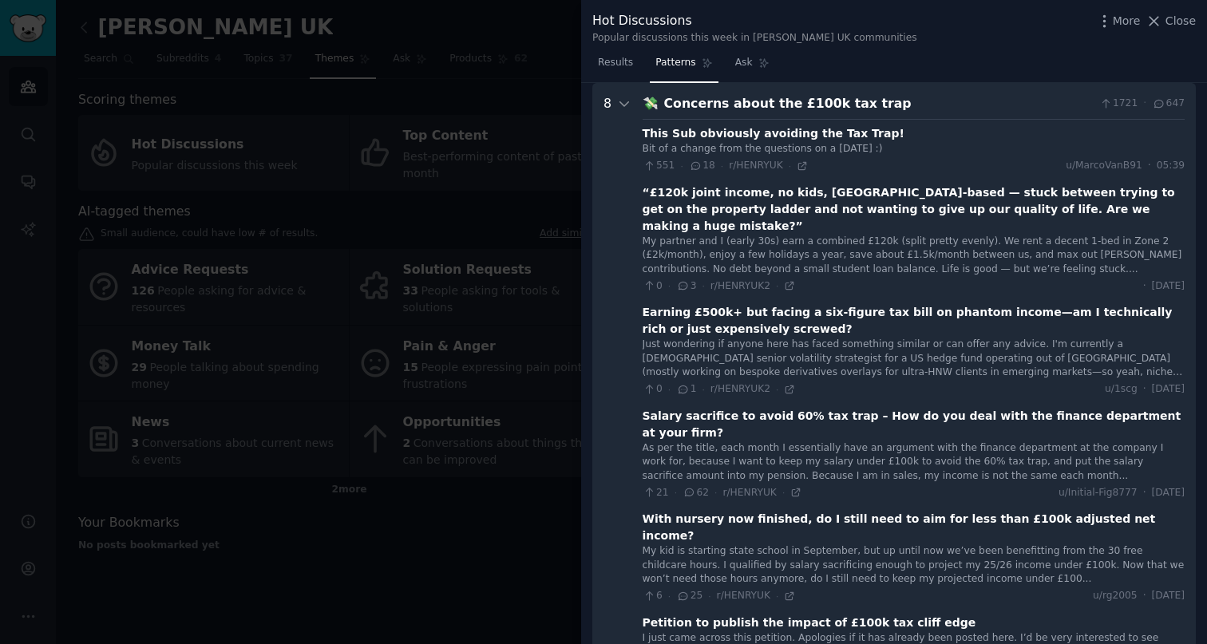
click at [737, 136] on div "This Sub obviously avoiding the Tax Trap!" at bounding box center [773, 133] width 262 height 17
click at [736, 130] on div "This Sub obviously avoiding the Tax Trap!" at bounding box center [773, 133] width 262 height 17
click at [745, 199] on div "“£120k joint income, no kids, [GEOGRAPHIC_DATA]-based — stuck between trying to…" at bounding box center [913, 209] width 542 height 50
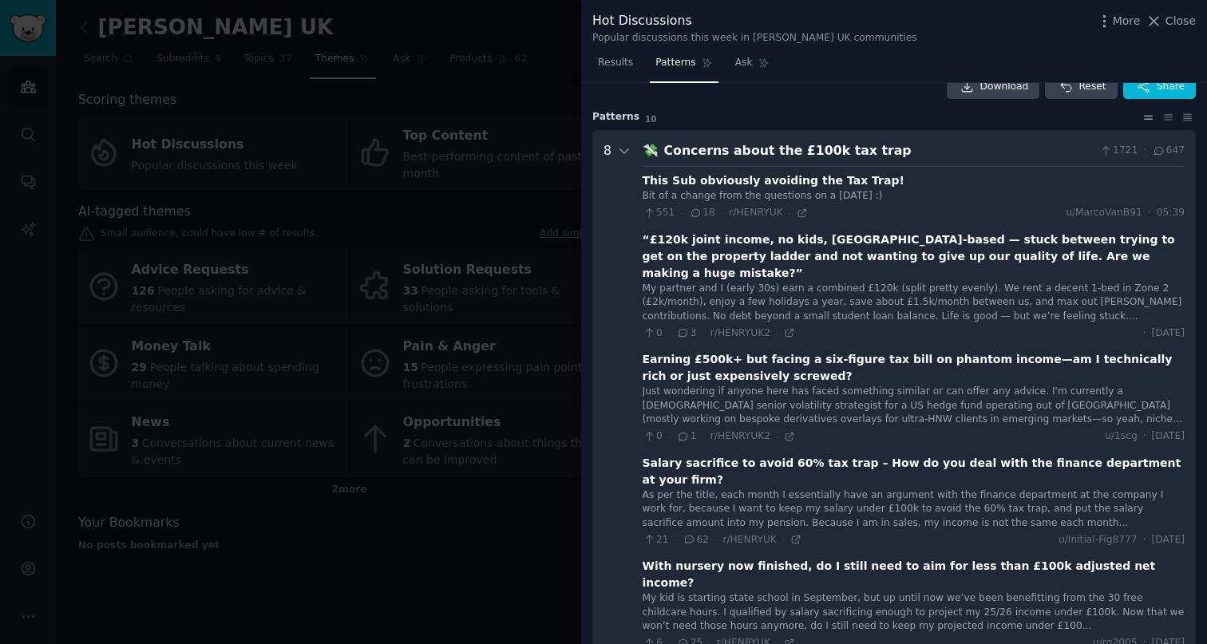
scroll to position [0, 0]
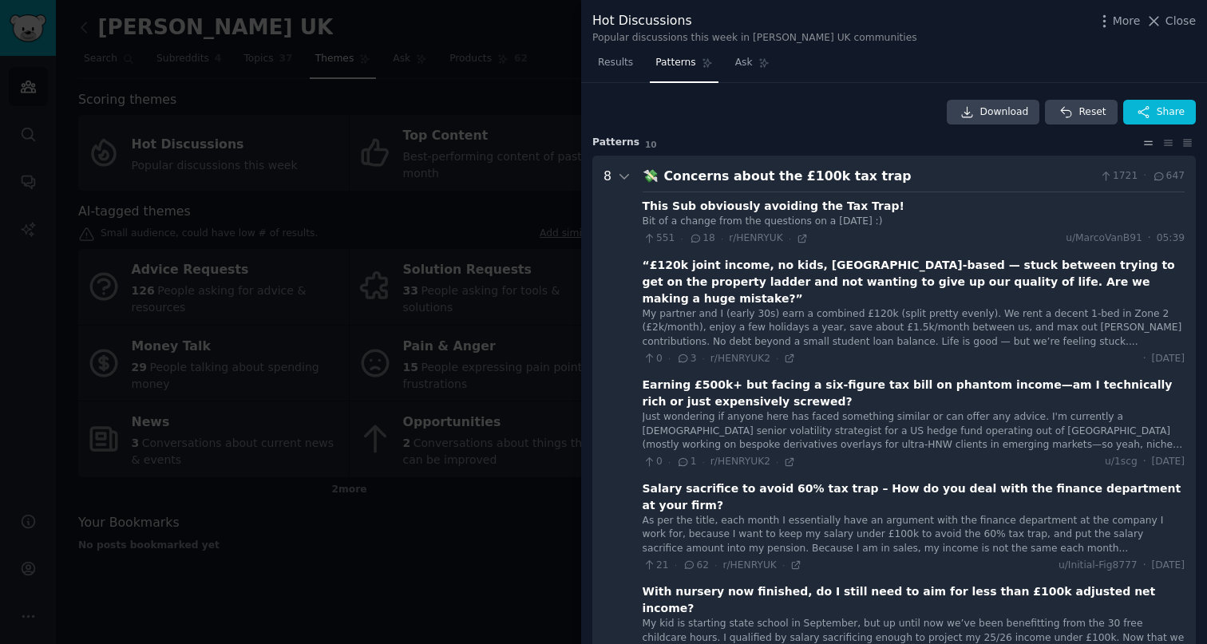
click at [711, 379] on div "Earning £500k+ but facing a six-figure tax bill on phantom income—am I technica…" at bounding box center [913, 394] width 542 height 34
click at [760, 180] on div "Concerns about the £100k tax trap" at bounding box center [878, 177] width 429 height 20
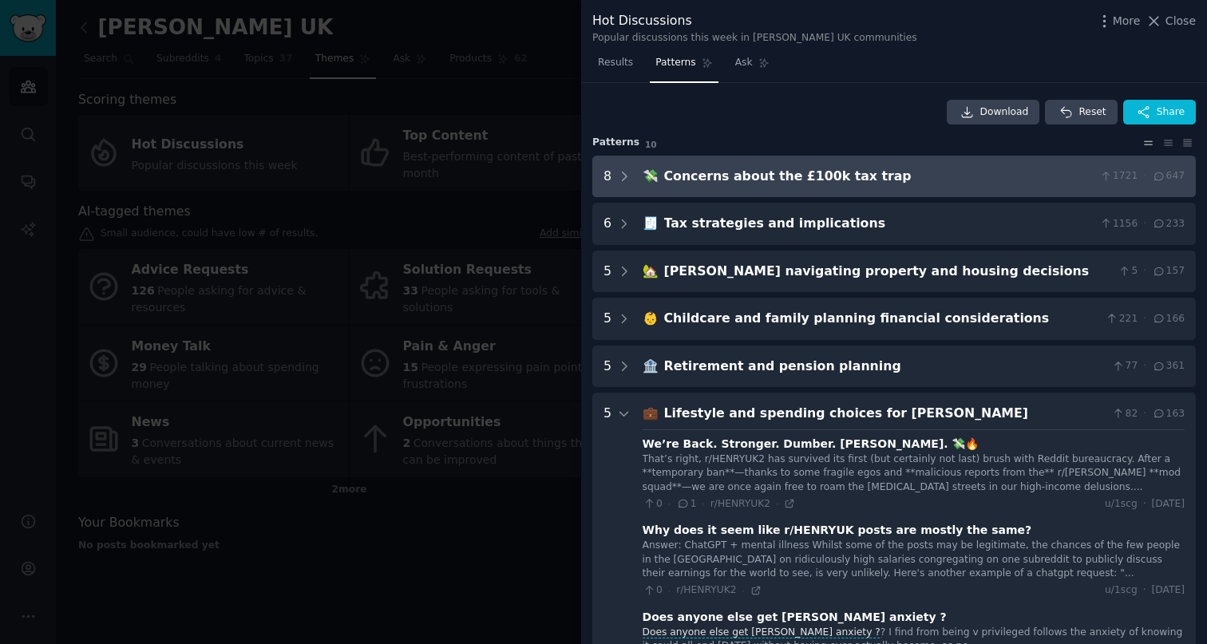
click at [760, 180] on div "Concerns about the £100k tax trap" at bounding box center [878, 177] width 429 height 20
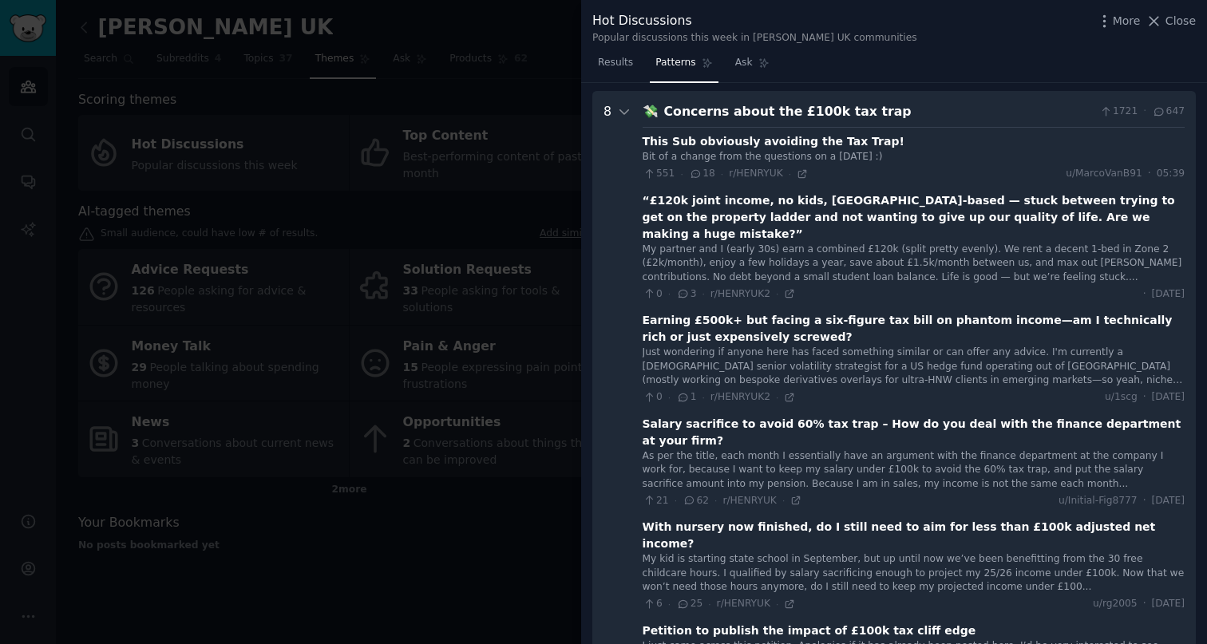
scroll to position [73, 0]
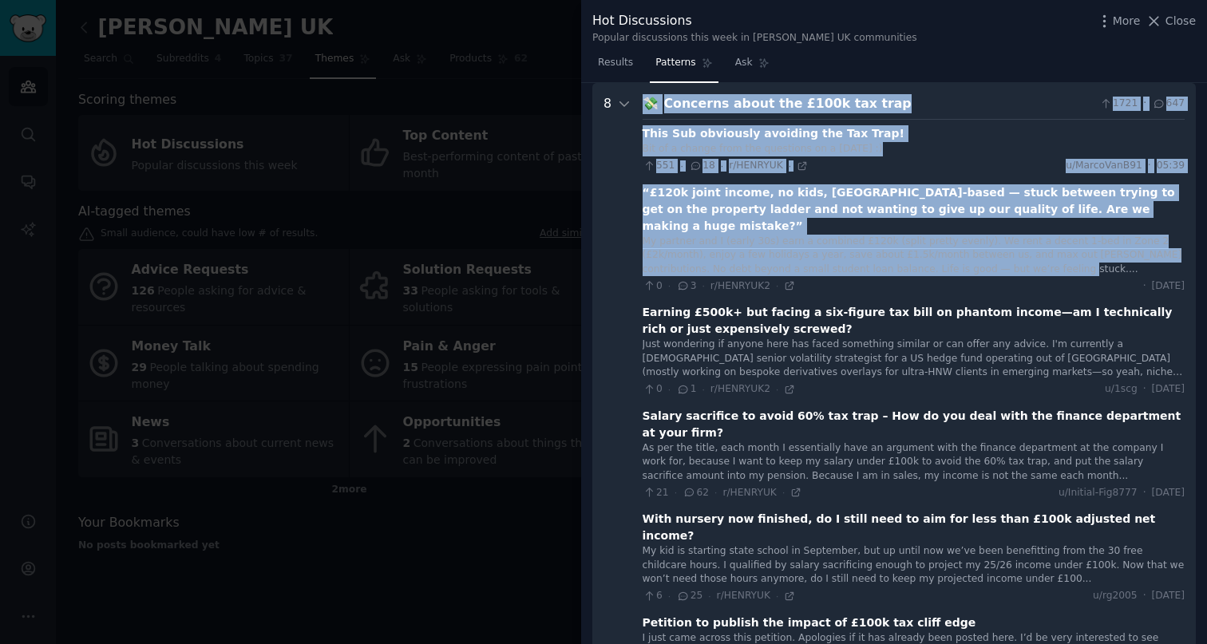
drag, startPoint x: 1044, startPoint y: 250, endPoint x: 736, endPoint y: 208, distance: 311.0
click at [610, 201] on trap "8 💸 Concerns about the £100k tax trap 1721 · 647 This Sub obviously avoiding th…" at bounding box center [893, 491] width 603 height 816
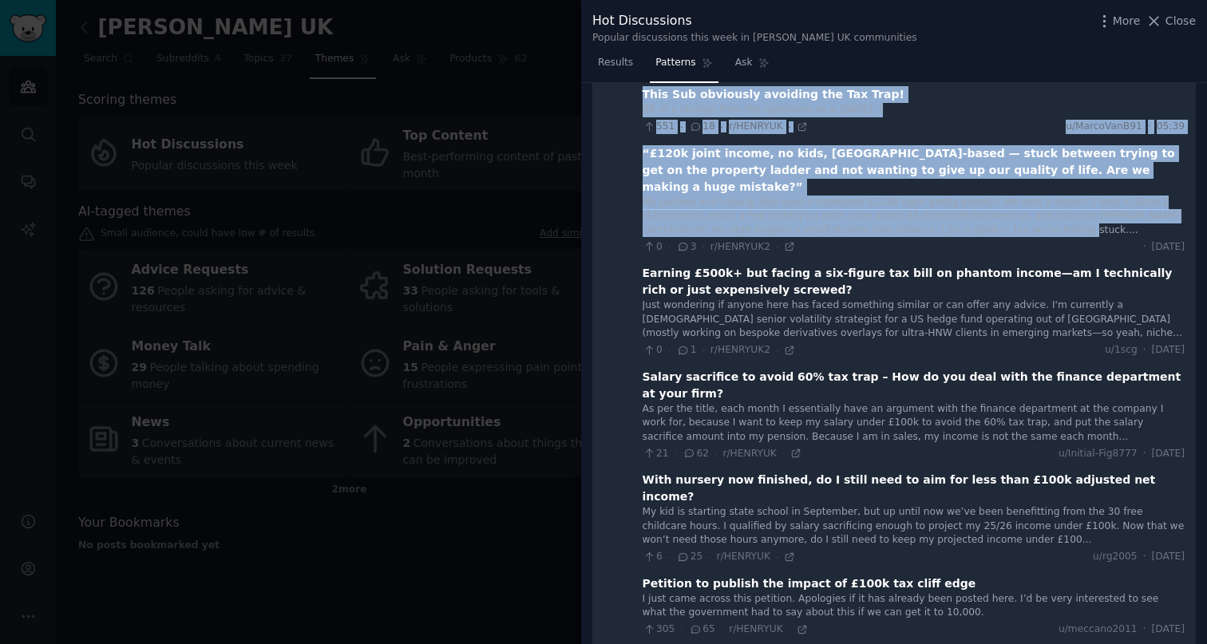
scroll to position [117, 0]
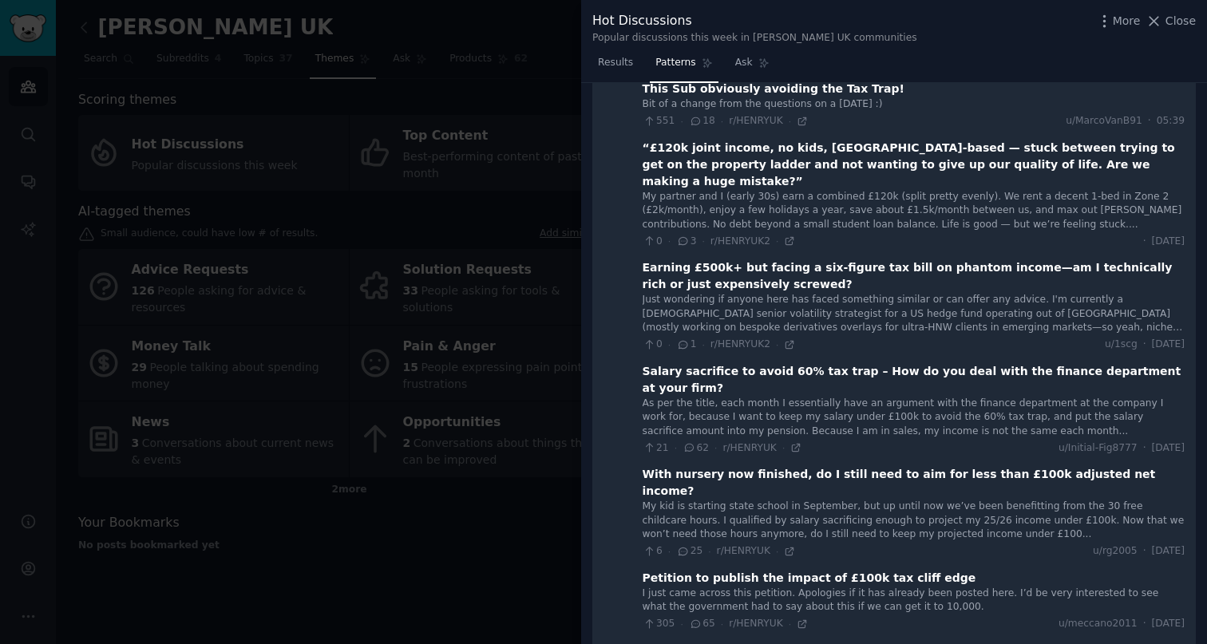
click at [959, 315] on div "Just wondering if anyone here has faced something similar or can offer any advi…" at bounding box center [913, 314] width 542 height 42
click at [994, 314] on div "Just wondering if anyone here has faced something similar or can offer any advi…" at bounding box center [913, 314] width 542 height 42
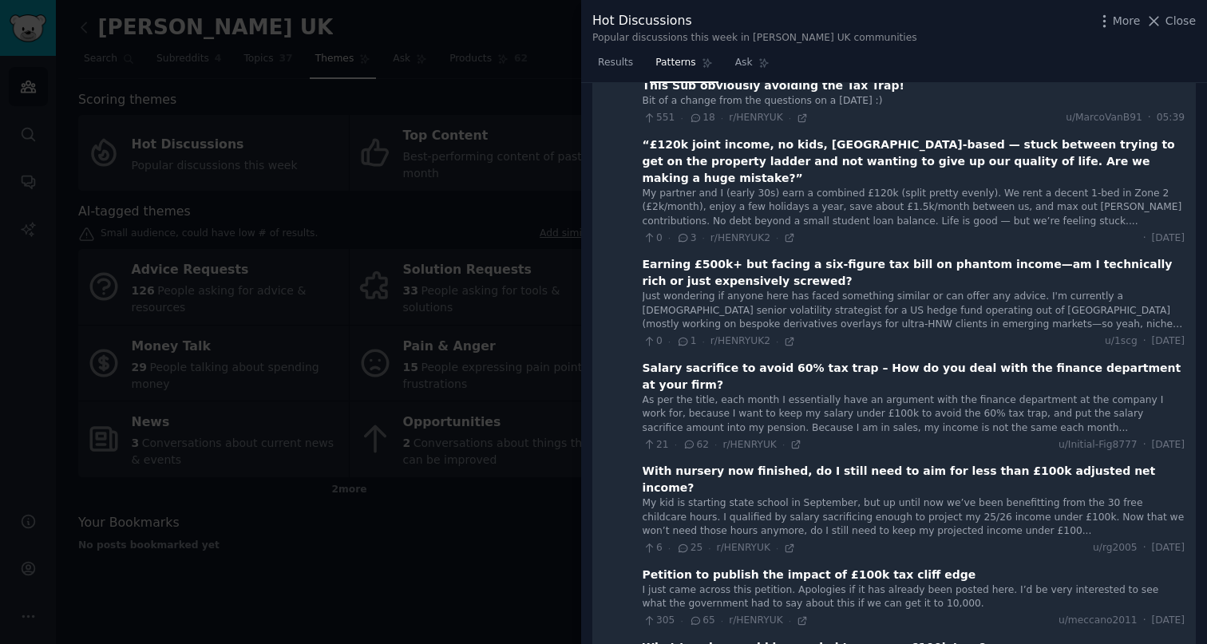
click at [832, 296] on div "Just wondering if anyone here has faced something similar or can offer any advi…" at bounding box center [913, 311] width 542 height 42
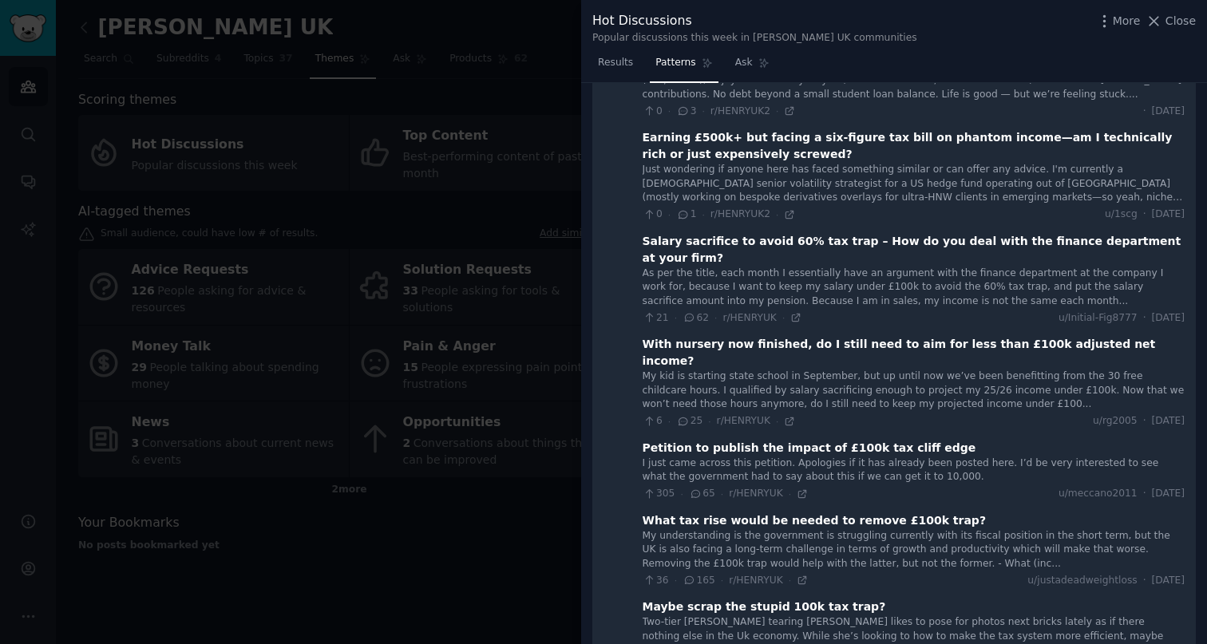
scroll to position [211, 0]
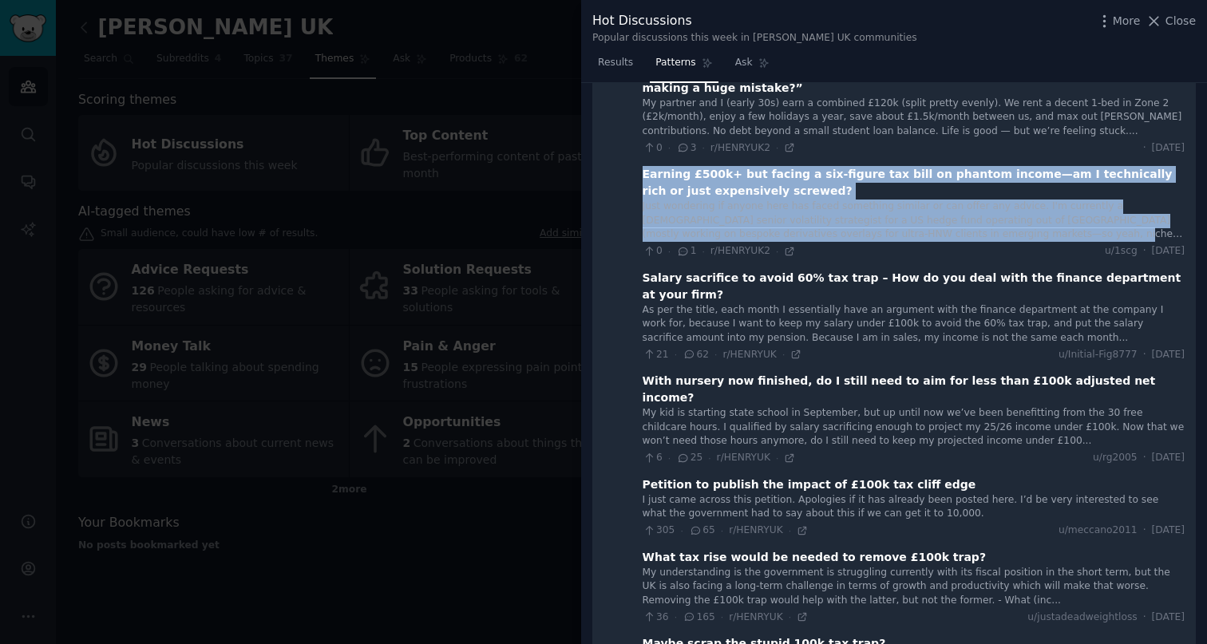
drag, startPoint x: 639, startPoint y: 159, endPoint x: 721, endPoint y: 201, distance: 91.7
click at [1006, 212] on trap "8 💸 Concerns about the £100k tax trap 1721 · 647 This Sub obviously avoiding th…" at bounding box center [893, 353] width 603 height 816
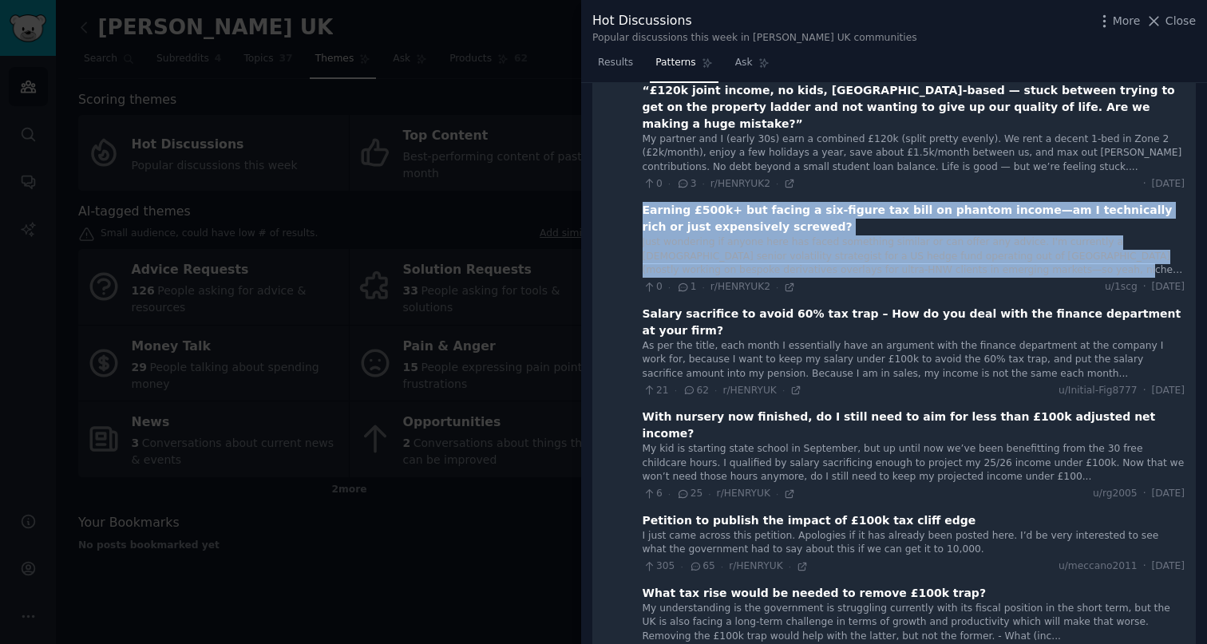
scroll to position [0, 0]
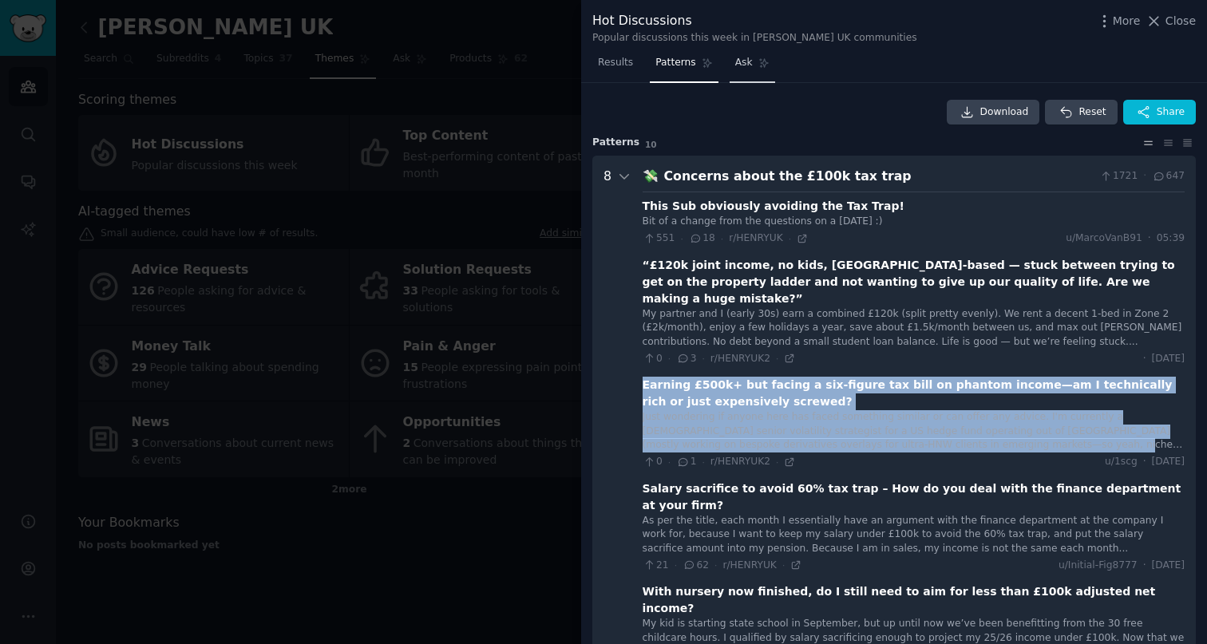
click at [748, 73] on link "Ask" at bounding box center [751, 66] width 45 height 33
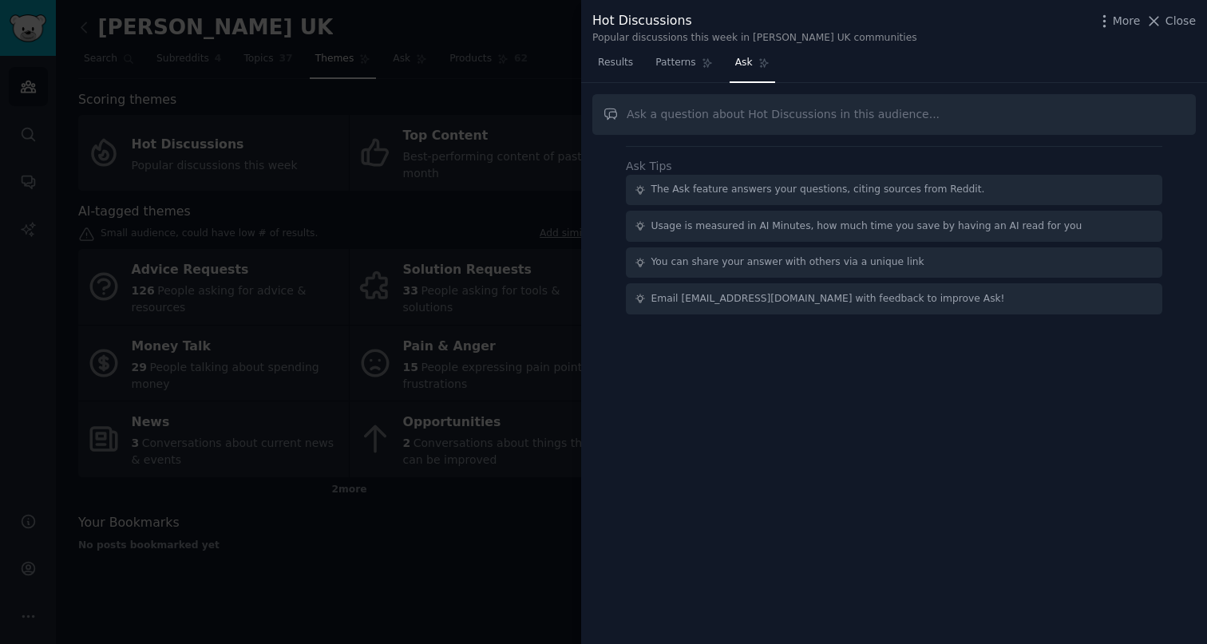
click at [752, 191] on div "The Ask feature answers your questions, citing sources from Reddit." at bounding box center [818, 190] width 334 height 14
click at [712, 118] on input "text" at bounding box center [893, 114] width 603 height 41
paste input "Can you summarize this into a block of text that I can put into my AI ICP conte…"
type input "Can you summarize this into a block of text that I can put into my AI ICP conte…"
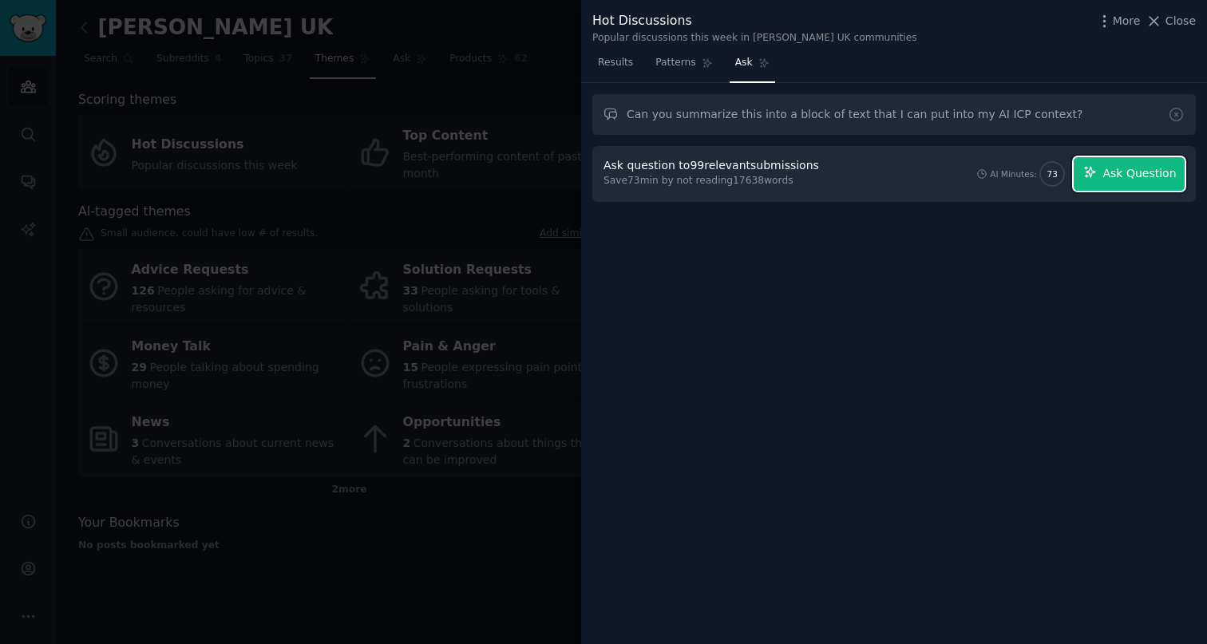
click at [1146, 173] on span "Ask Question" at bounding box center [1138, 173] width 73 height 17
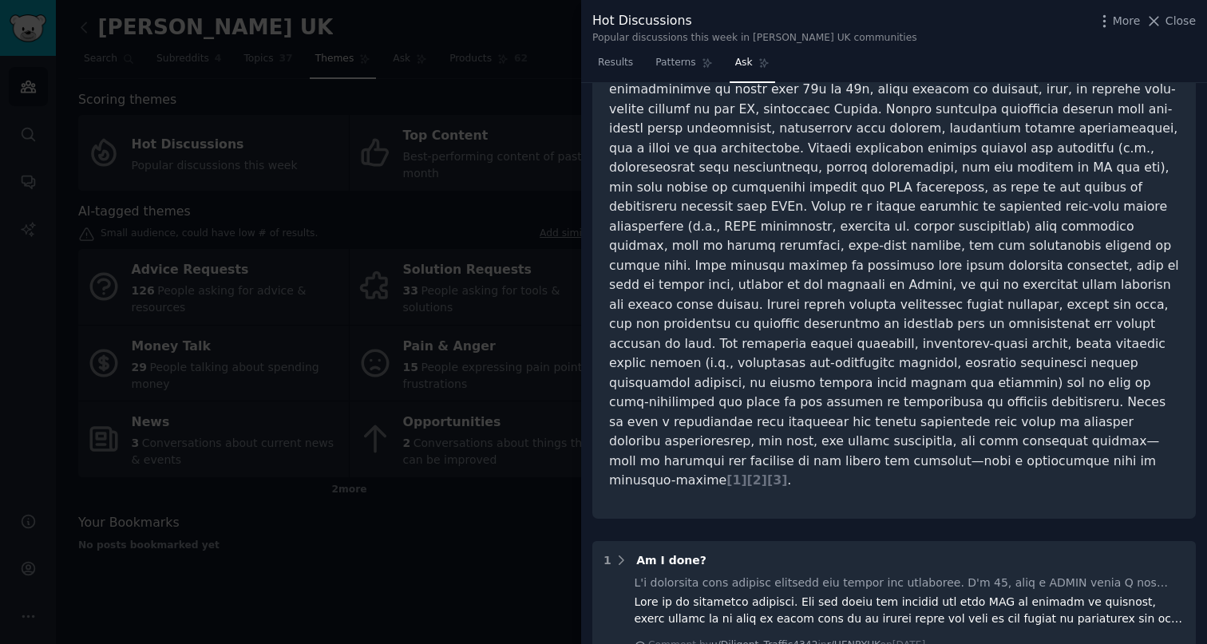
scroll to position [165, 0]
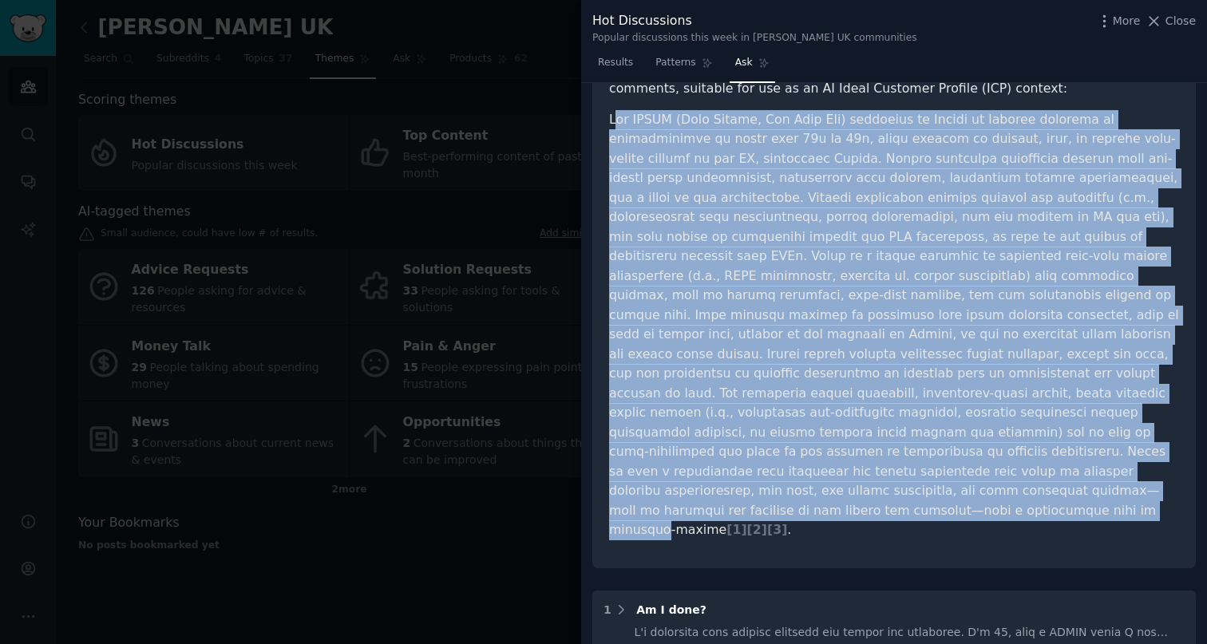
drag, startPoint x: 615, startPoint y: 126, endPoint x: 953, endPoint y: 374, distance: 419.7
click at [1119, 461] on p "[ 1 ] [ 2 ] [ 3 ] ." at bounding box center [894, 325] width 570 height 430
copy p "he [PERSON_NAME] (High Earner, Not Rich Yet) community on Reddit is largely com…"
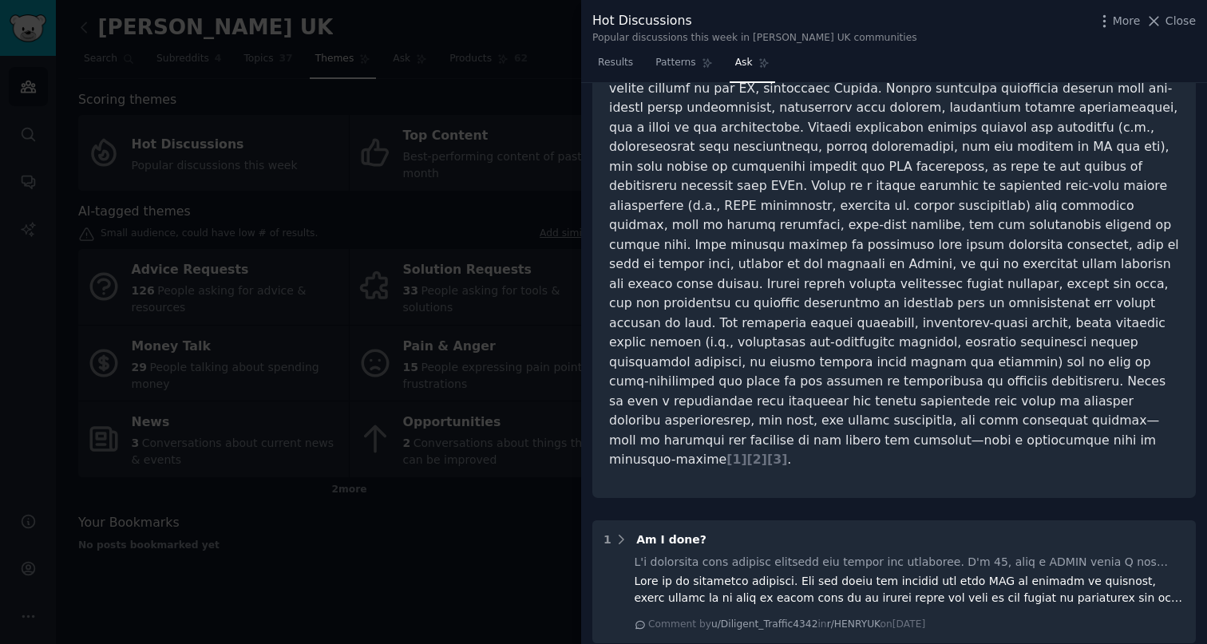
click at [790, 408] on p "[ 1 ] [ 2 ] [ 3 ] ." at bounding box center [894, 255] width 570 height 430
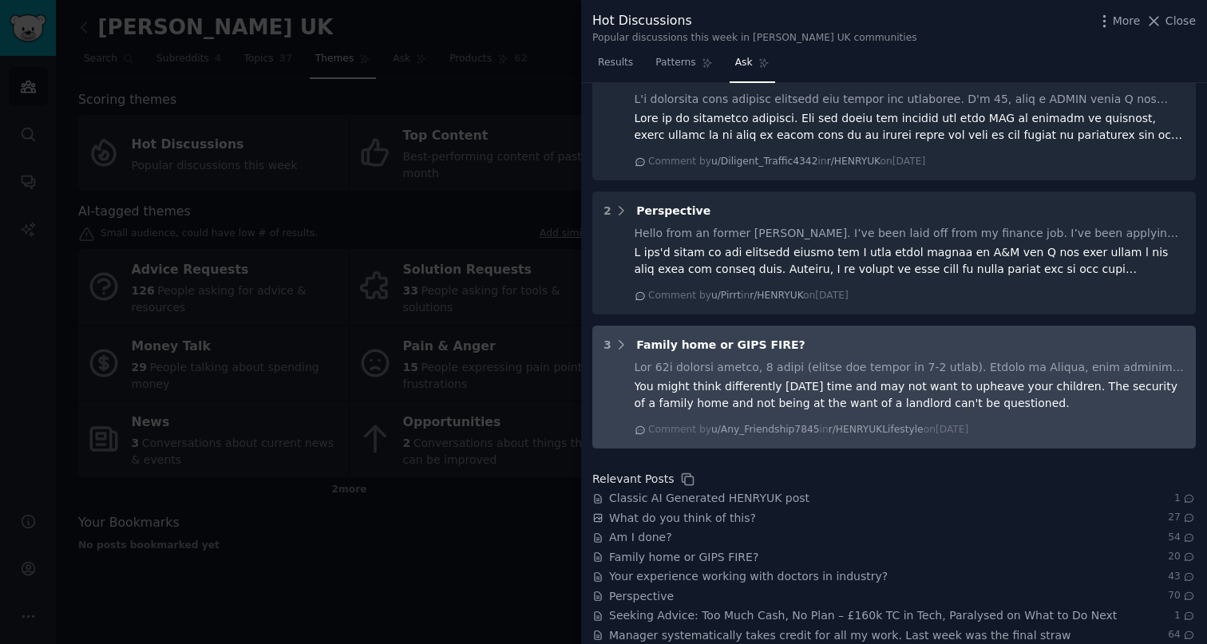
scroll to position [709, 0]
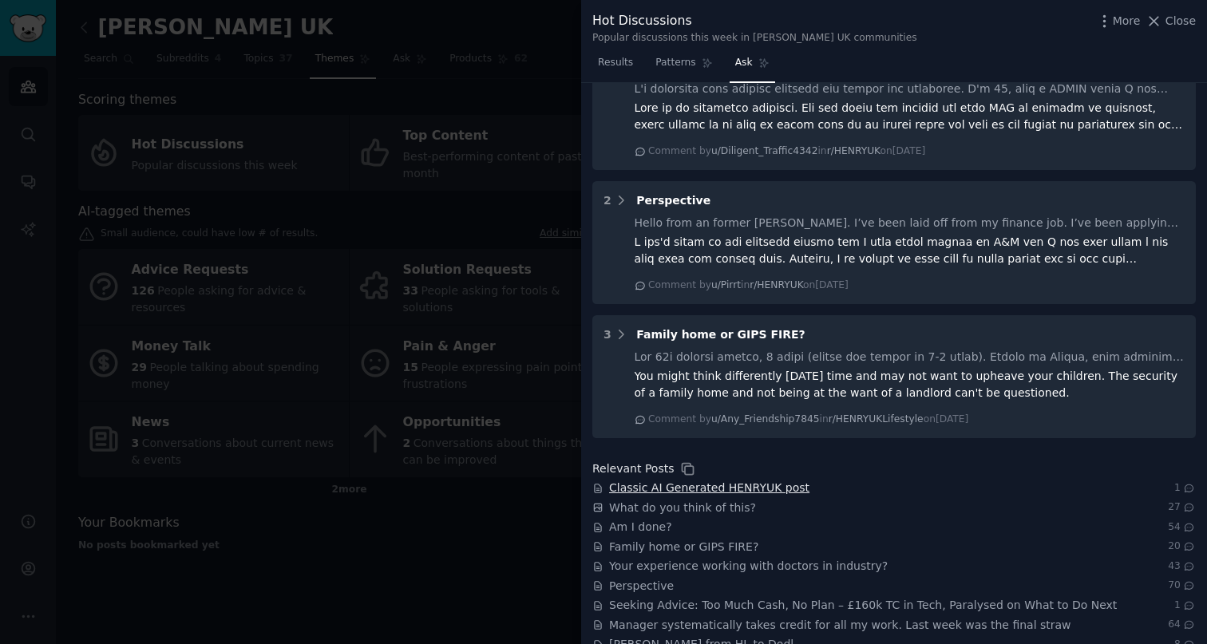
click at [754, 480] on span "Classic AI Generated HENRYUK post" at bounding box center [709, 488] width 200 height 17
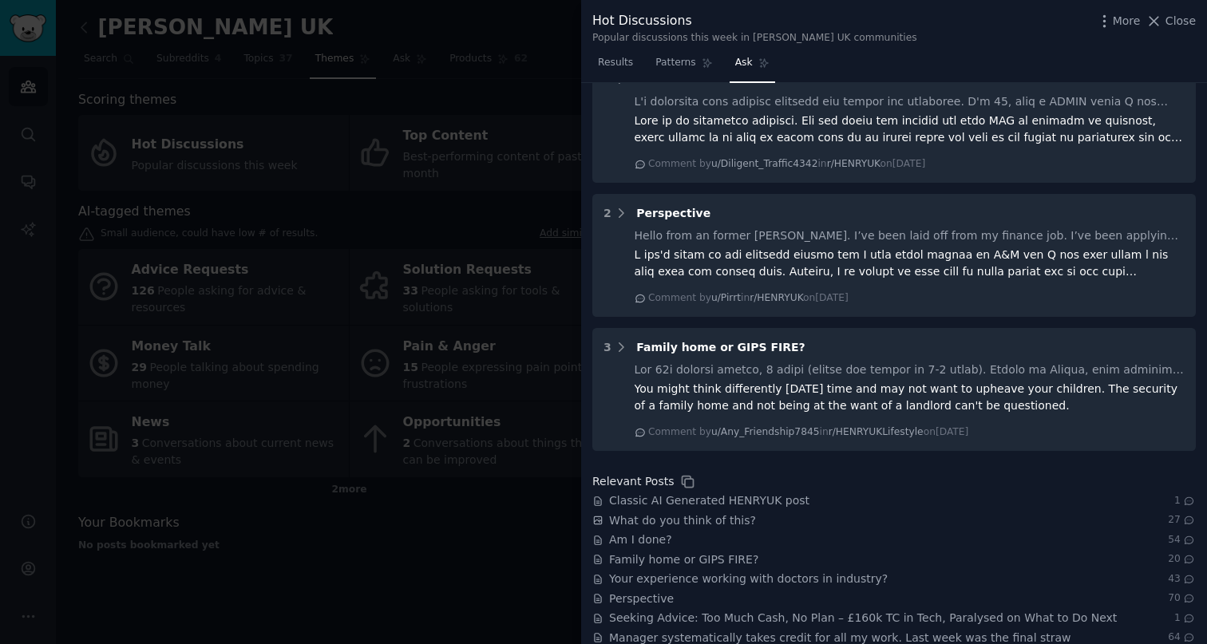
scroll to position [687, 0]
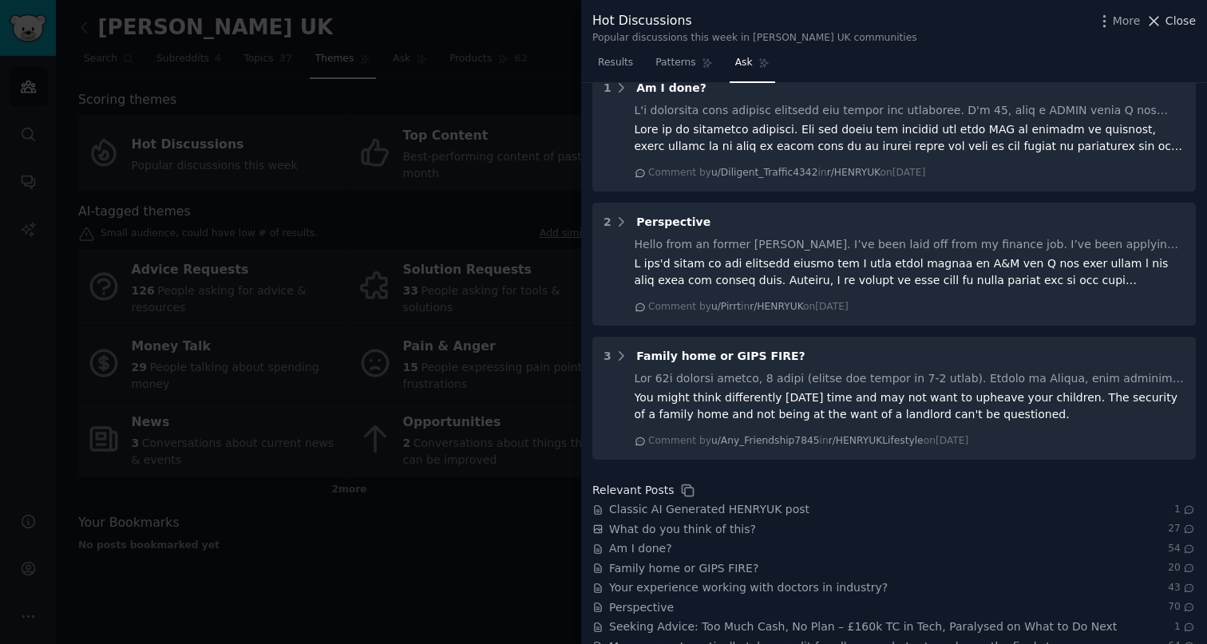
click at [1173, 26] on span "Close" at bounding box center [1180, 21] width 30 height 17
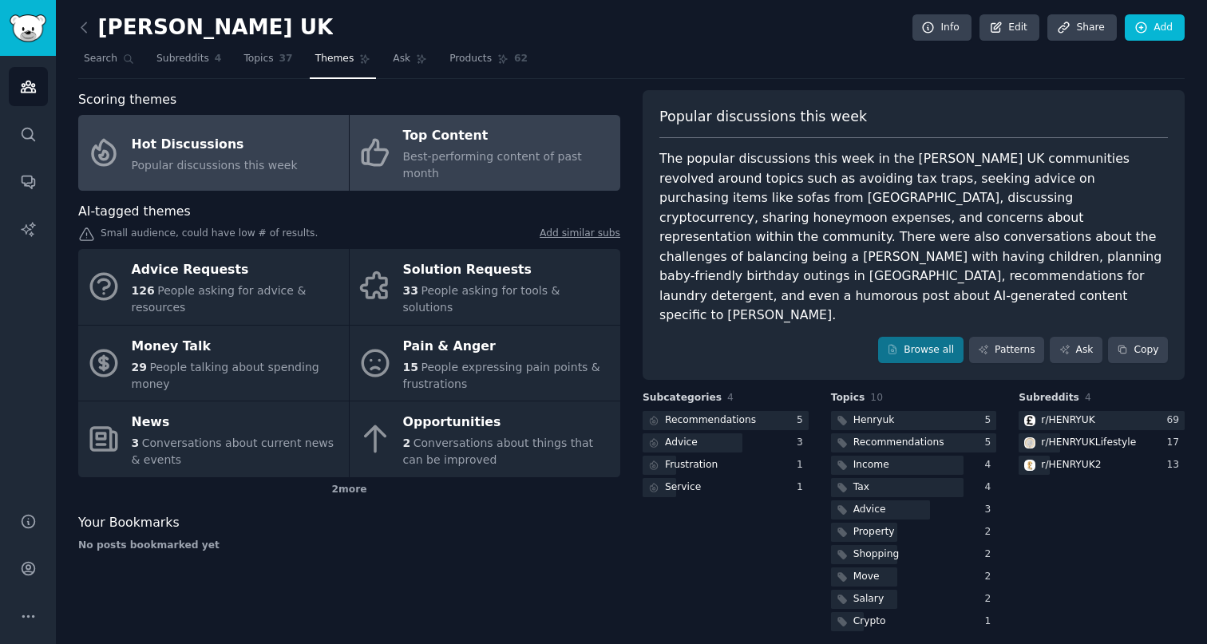
click at [403, 129] on div "Top Content" at bounding box center [507, 137] width 209 height 26
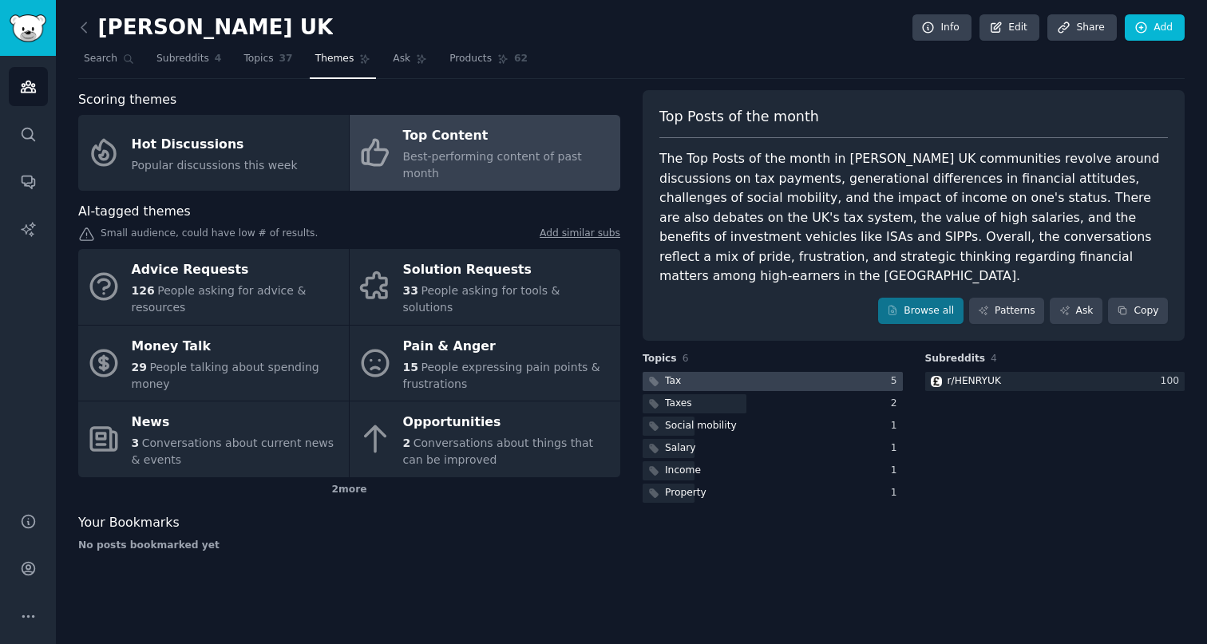
click at [767, 372] on div at bounding box center [772, 382] width 260 height 20
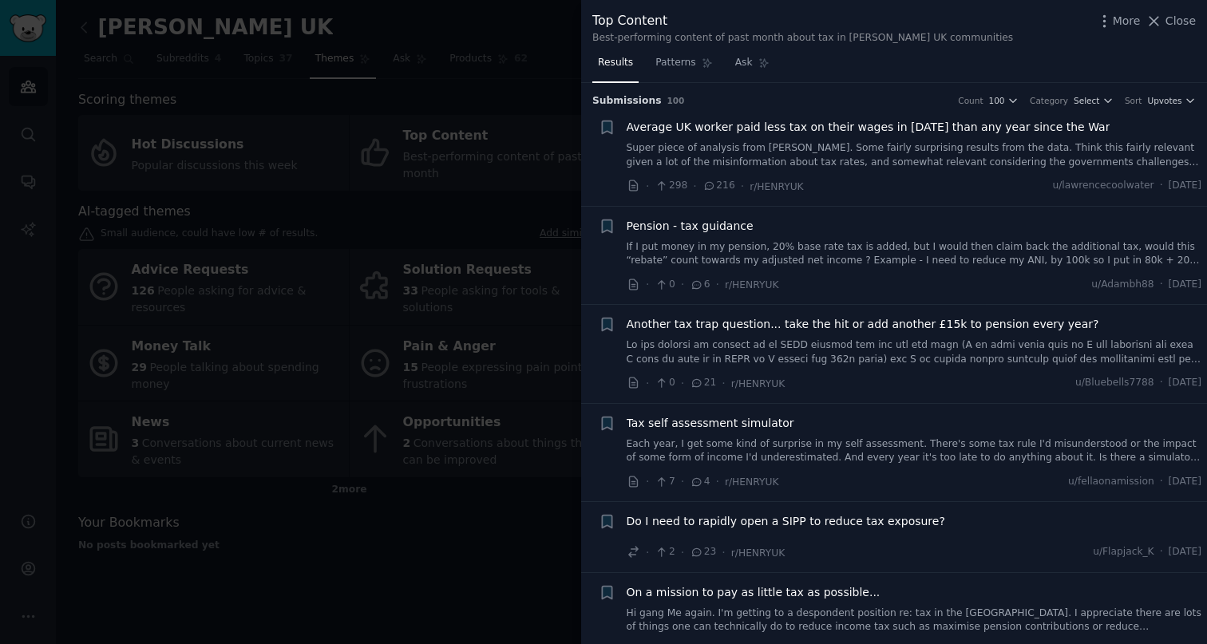
click at [916, 157] on link "Super piece of analysis from [PERSON_NAME]. Some fairly surprising results from…" at bounding box center [914, 155] width 575 height 28
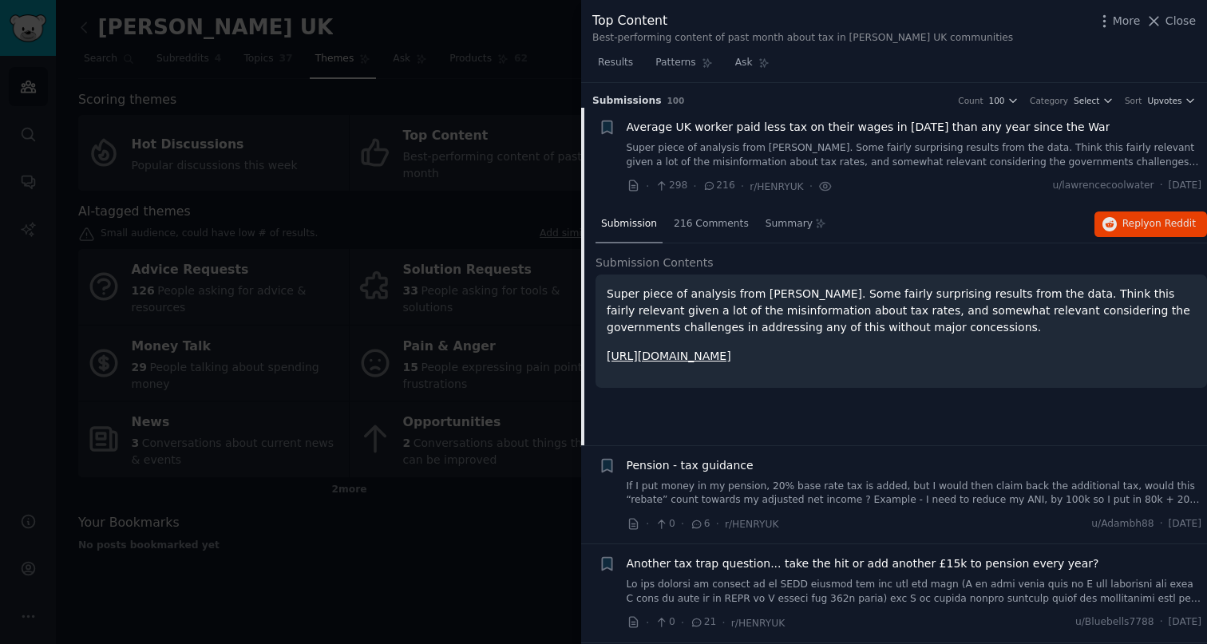
scroll to position [25, 0]
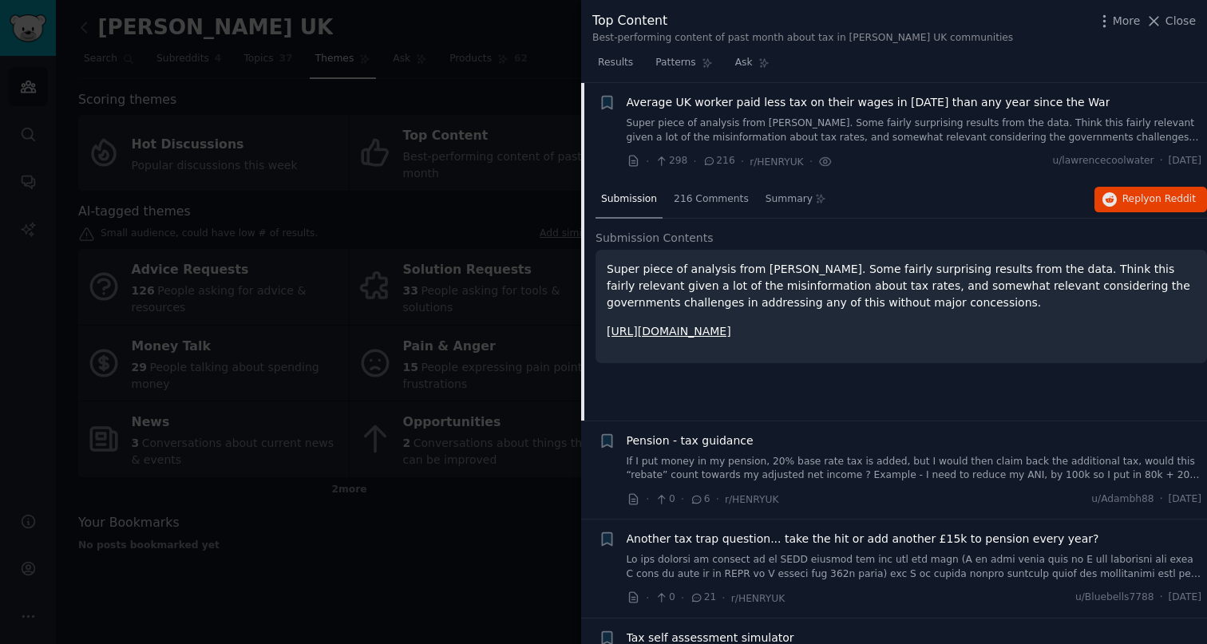
click at [731, 331] on link "[URL][DOMAIN_NAME]" at bounding box center [669, 331] width 125 height 13
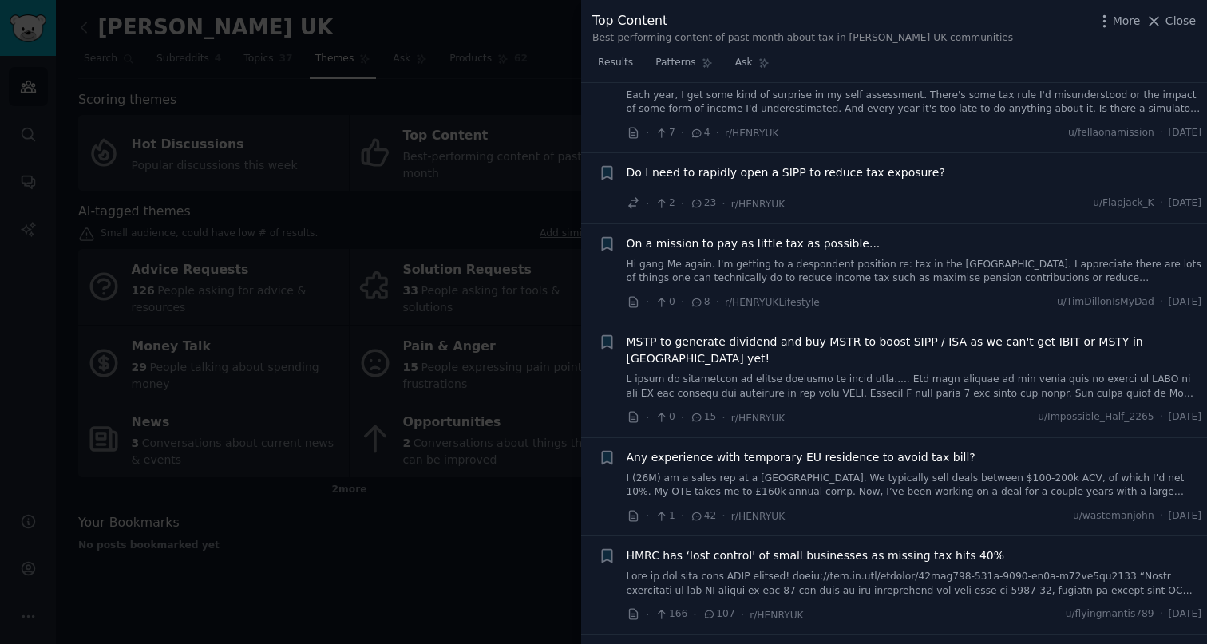
scroll to position [589, 0]
click at [465, 340] on div at bounding box center [603, 322] width 1207 height 644
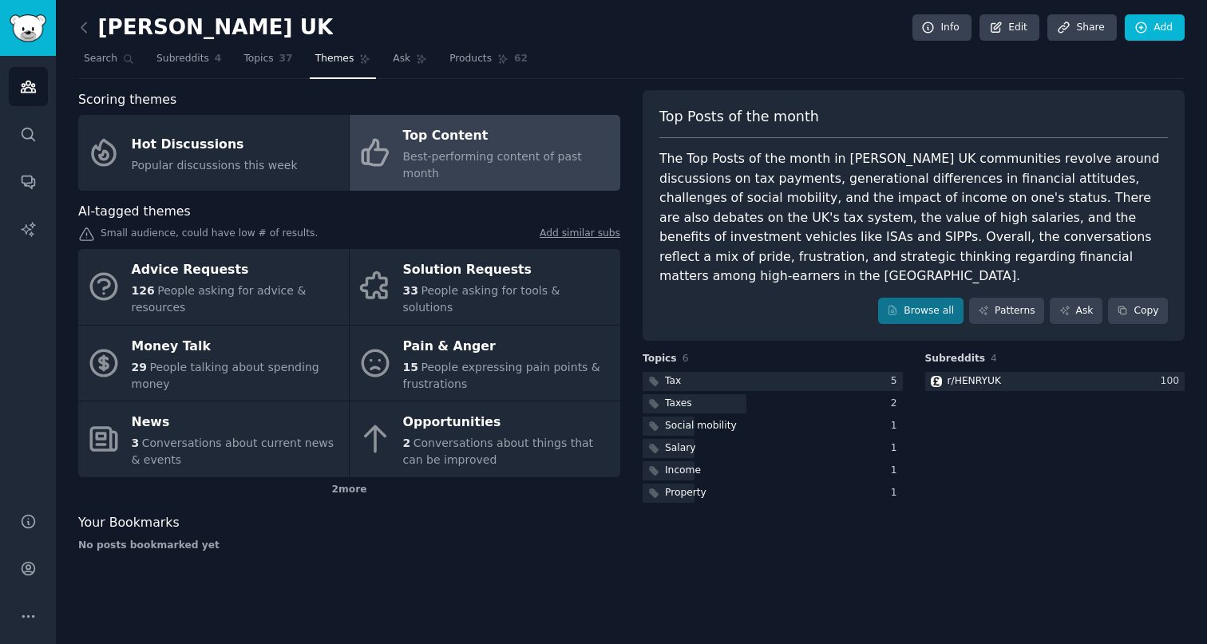
click at [77, 25] on div "[PERSON_NAME] UK Info Edit Share Add Search Subreddits 4 Topics 37 Themes Ask P…" at bounding box center [631, 322] width 1151 height 644
click at [43, 93] on link "Audiences" at bounding box center [28, 86] width 39 height 39
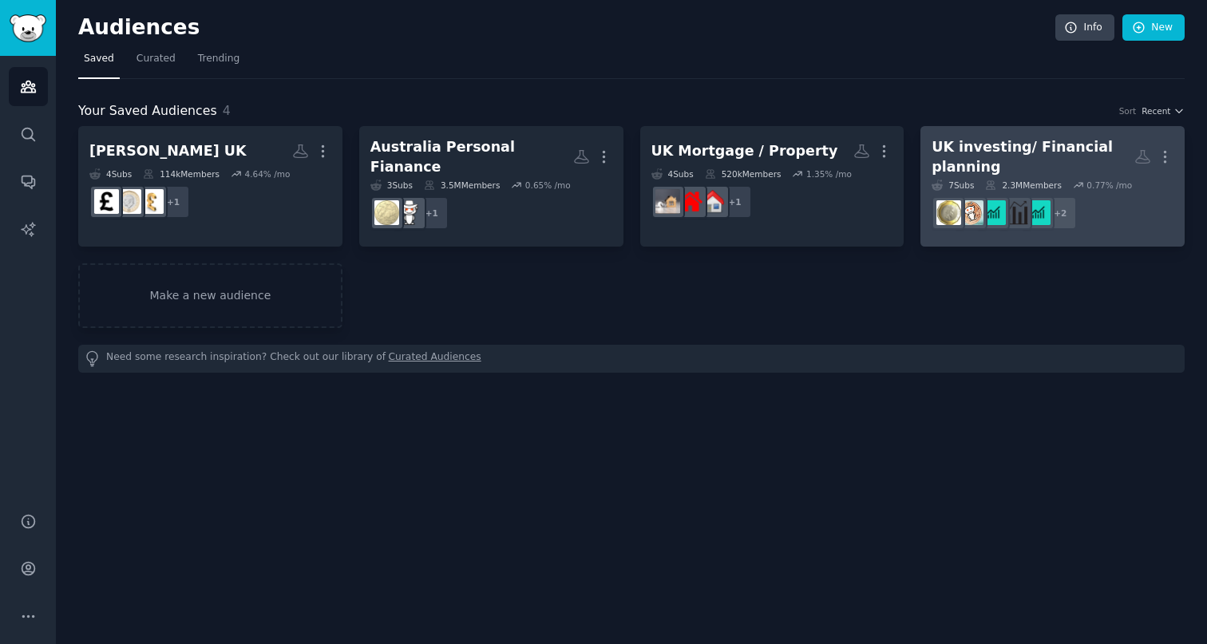
click at [1044, 149] on div "UK investing/ Financial planning" at bounding box center [1032, 156] width 203 height 39
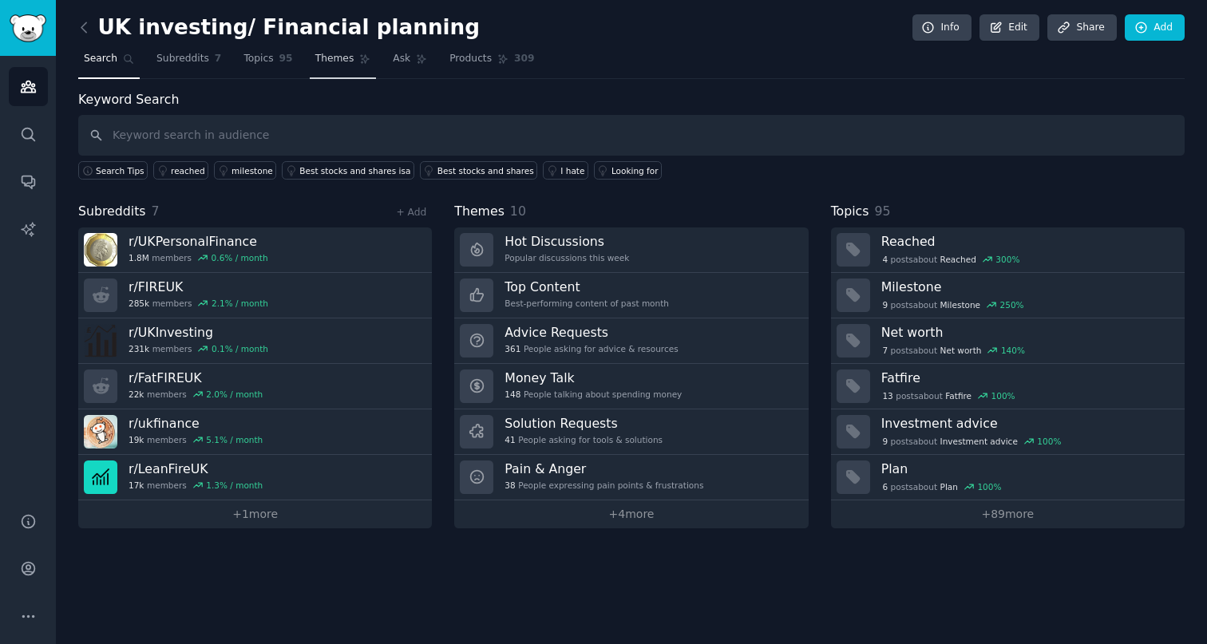
click at [347, 62] on span "Themes" at bounding box center [334, 59] width 39 height 14
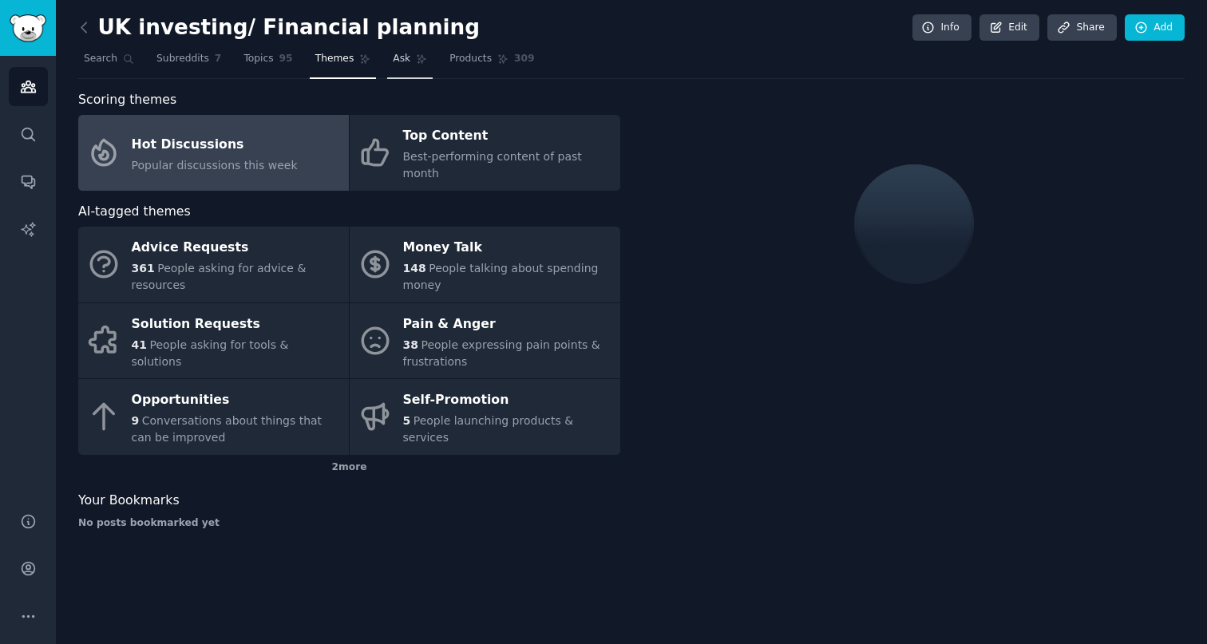
click at [400, 60] on span "Ask" at bounding box center [402, 59] width 18 height 14
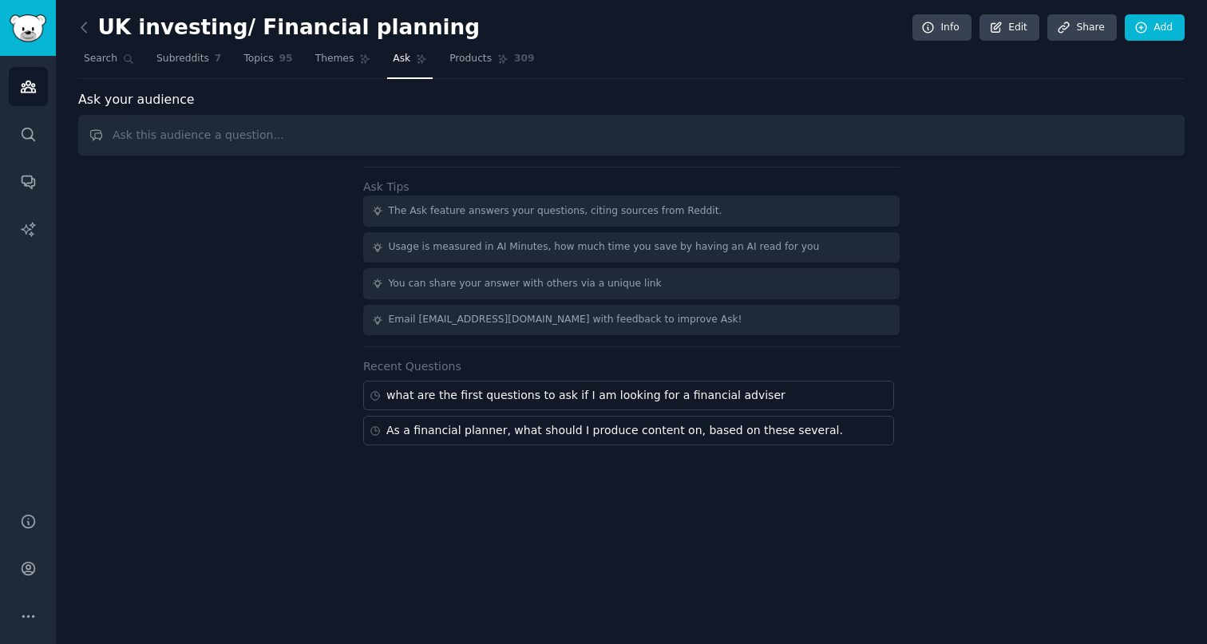
click at [597, 427] on div "As a financial planner, what should I produce content on, based on these severa…" at bounding box center [614, 430] width 457 height 17
type input "As a financial planner, what should I produce content on, based on these severa…"
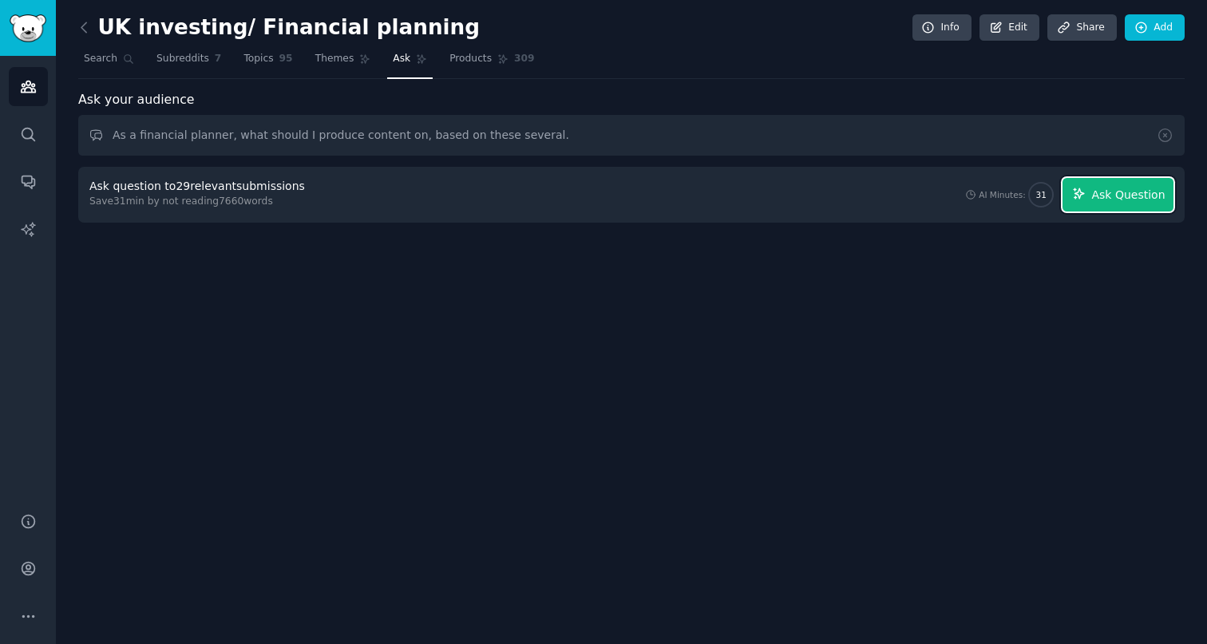
click at [1095, 198] on span "Ask Question" at bounding box center [1127, 195] width 73 height 17
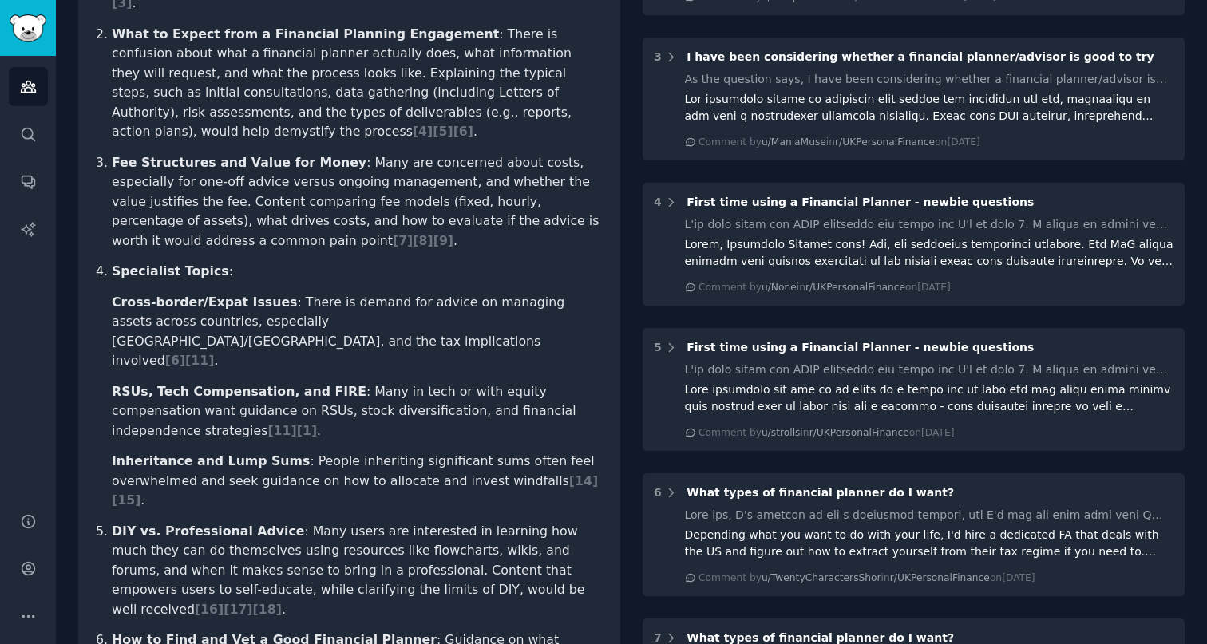
scroll to position [433, 0]
click at [267, 421] on span "[ 11 ]" at bounding box center [281, 428] width 29 height 15
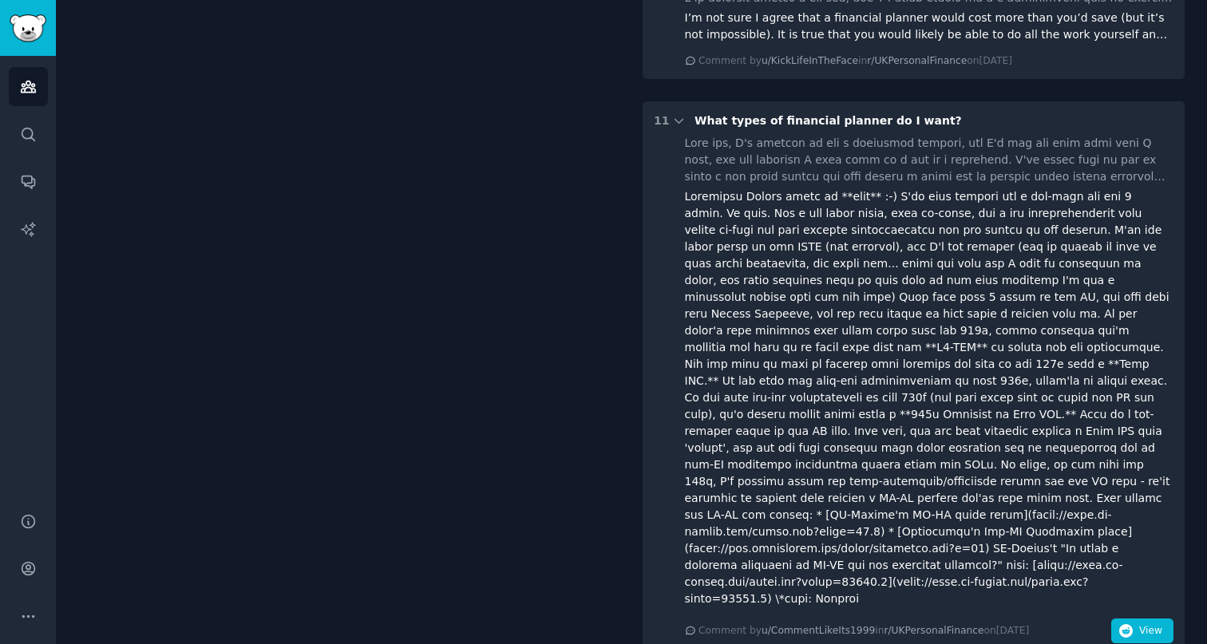
scroll to position [1387, 0]
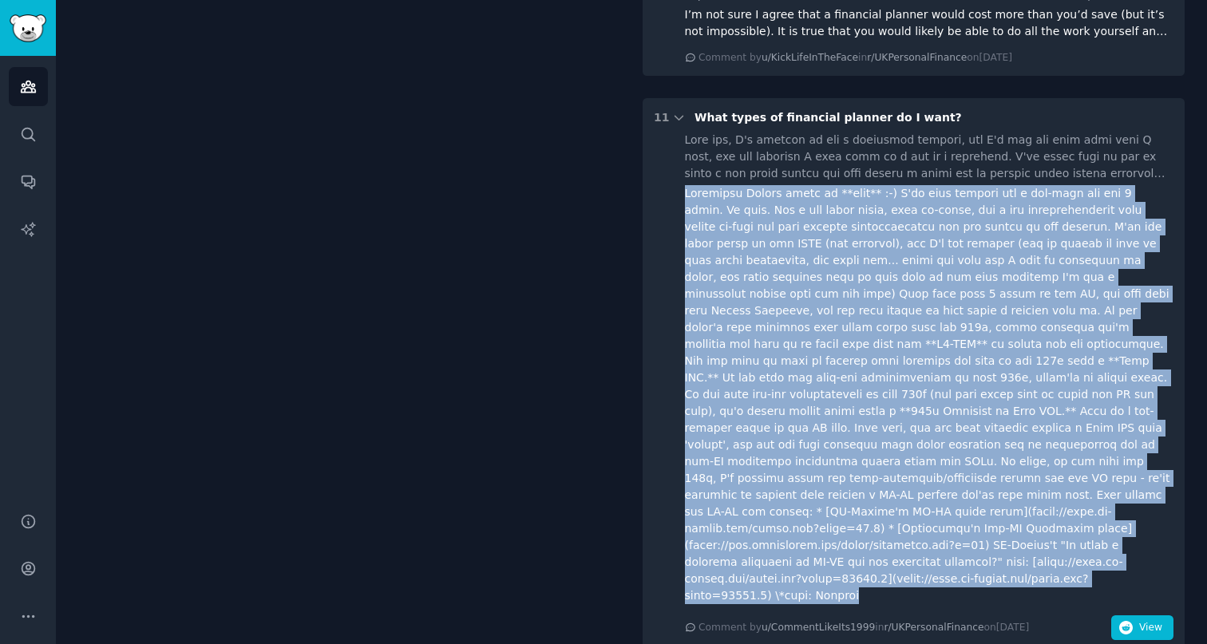
drag, startPoint x: 675, startPoint y: 199, endPoint x: 952, endPoint y: 505, distance: 413.1
click at [993, 564] on div "Comment by u/CommentLikeIts1999 in r/UKPersonalFinance [DATE][DATE] View" at bounding box center [914, 386] width 520 height 508
copy div "Suggested Google terms in **bold** :-) I've been looking for a fee-only one for…"
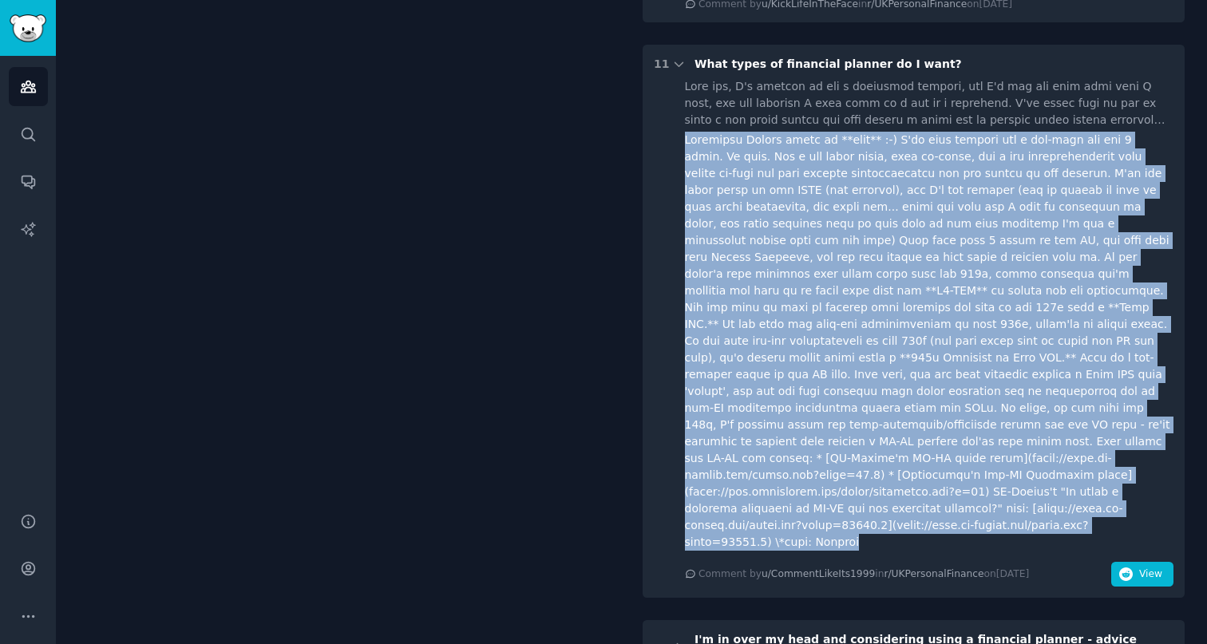
scroll to position [1536, 0]
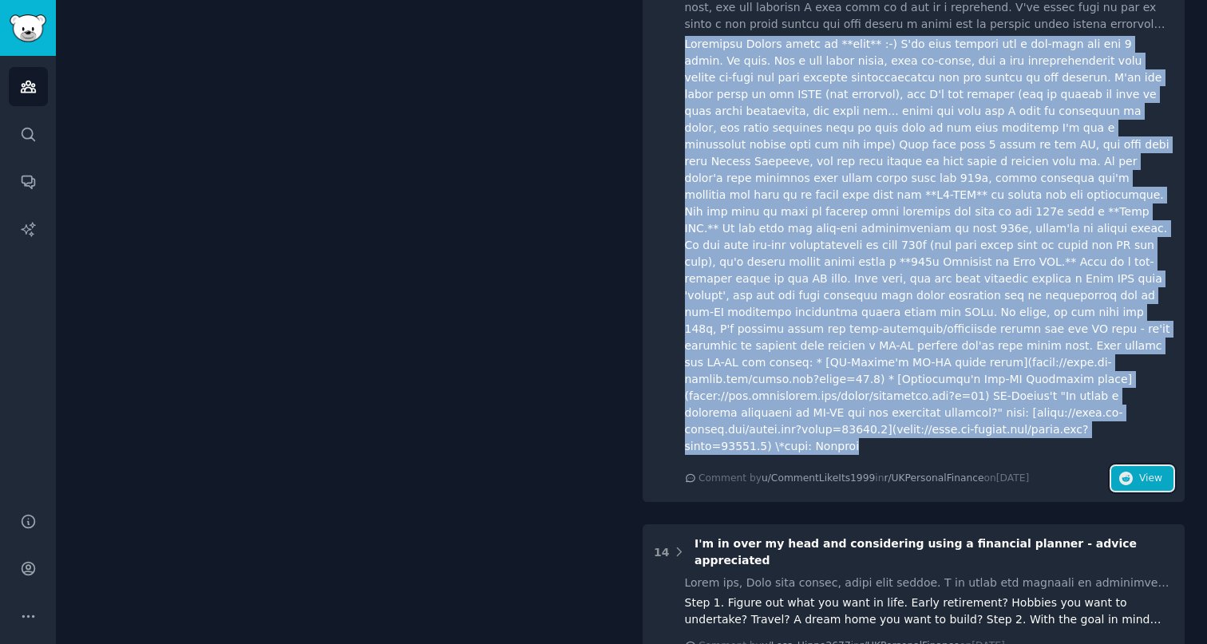
click at [1160, 466] on button "View" at bounding box center [1142, 479] width 62 height 26
